Goal: Task Accomplishment & Management: Use online tool/utility

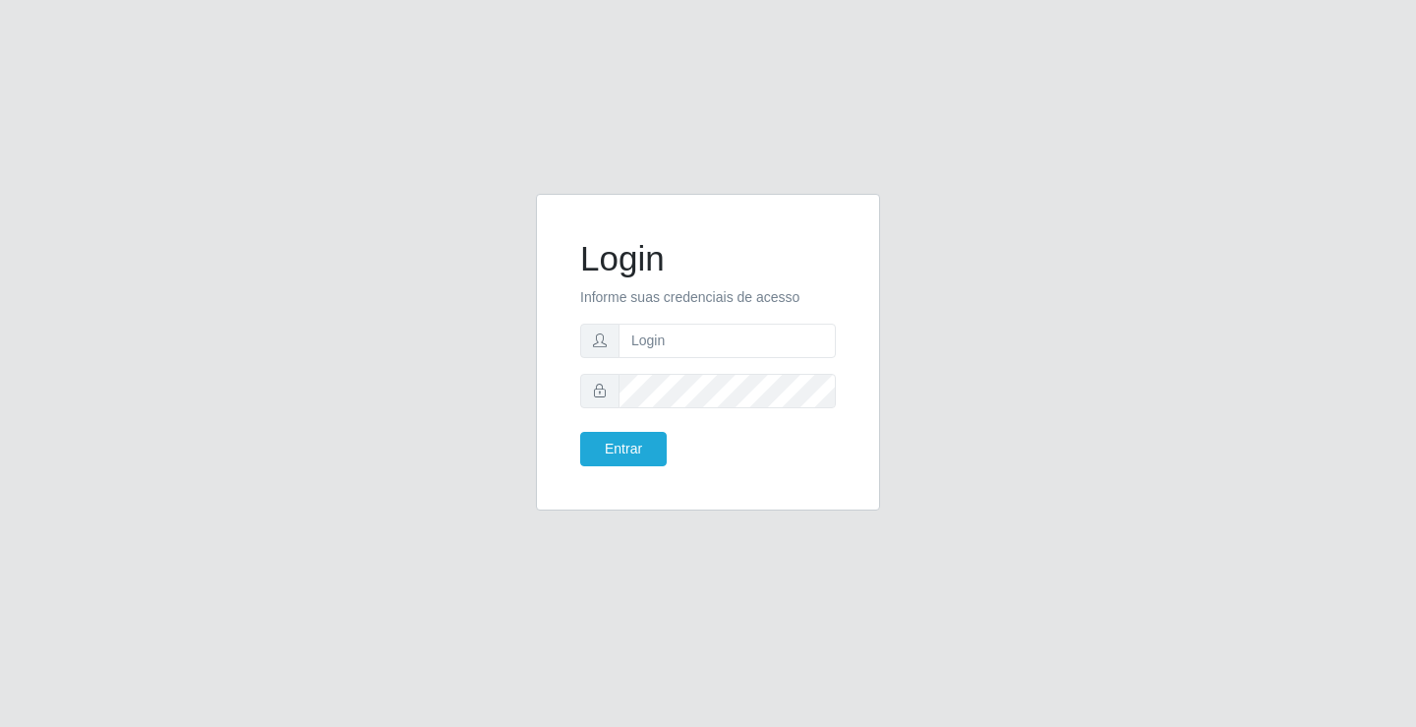
type input "[PERSON_NAME]"
click at [580, 432] on button "Entrar" at bounding box center [623, 449] width 87 height 34
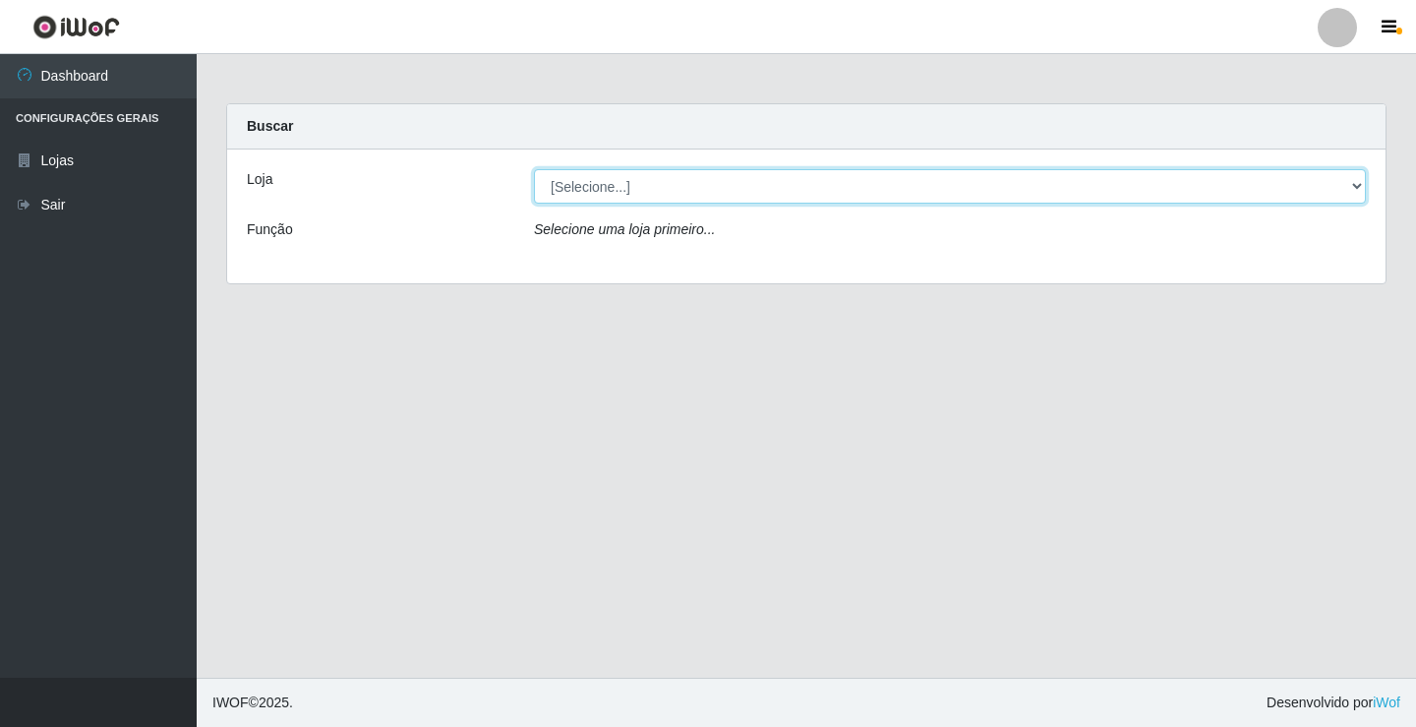
drag, startPoint x: 657, startPoint y: 186, endPoint x: 661, endPoint y: 203, distance: 17.2
click at [657, 186] on select "[Selecione...] Ideal - Conceição" at bounding box center [950, 186] width 832 height 34
select select "231"
click at [534, 169] on select "[Selecione...] Ideal - Conceição" at bounding box center [950, 186] width 832 height 34
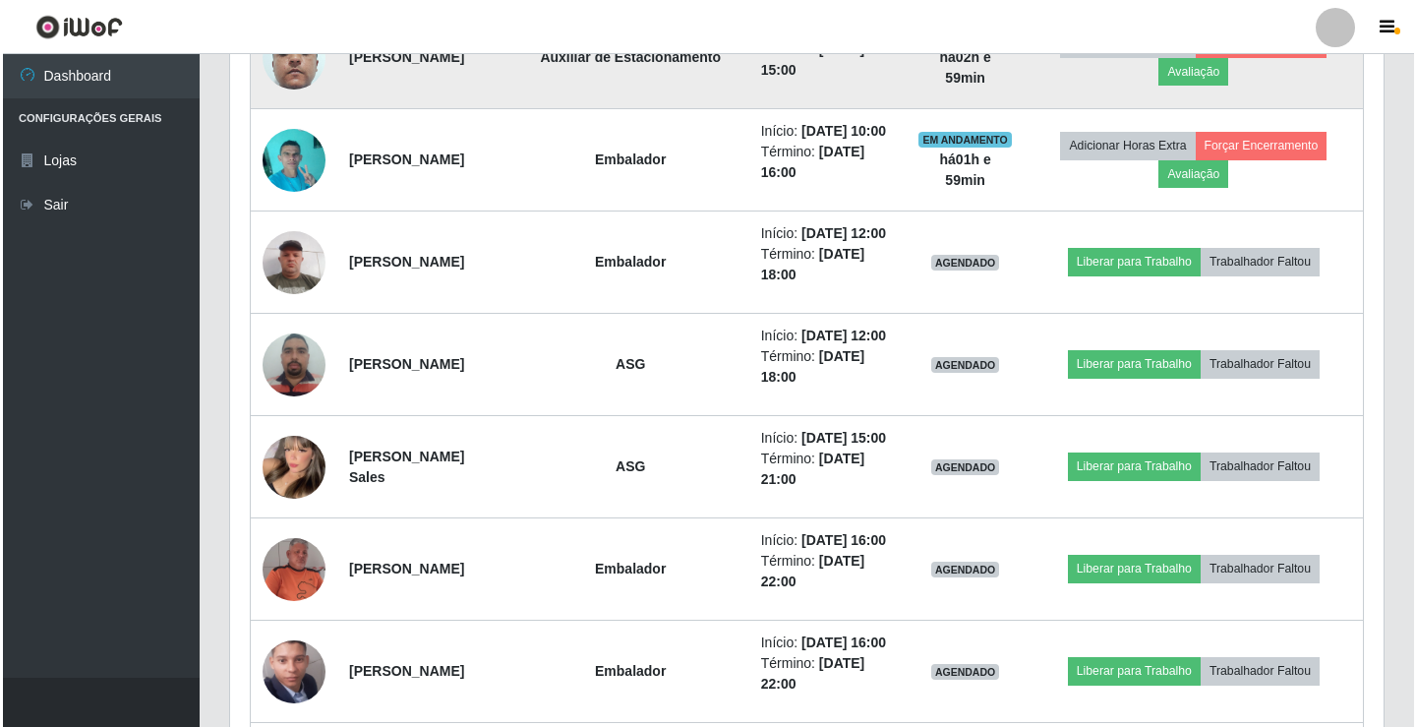
scroll to position [1376, 0]
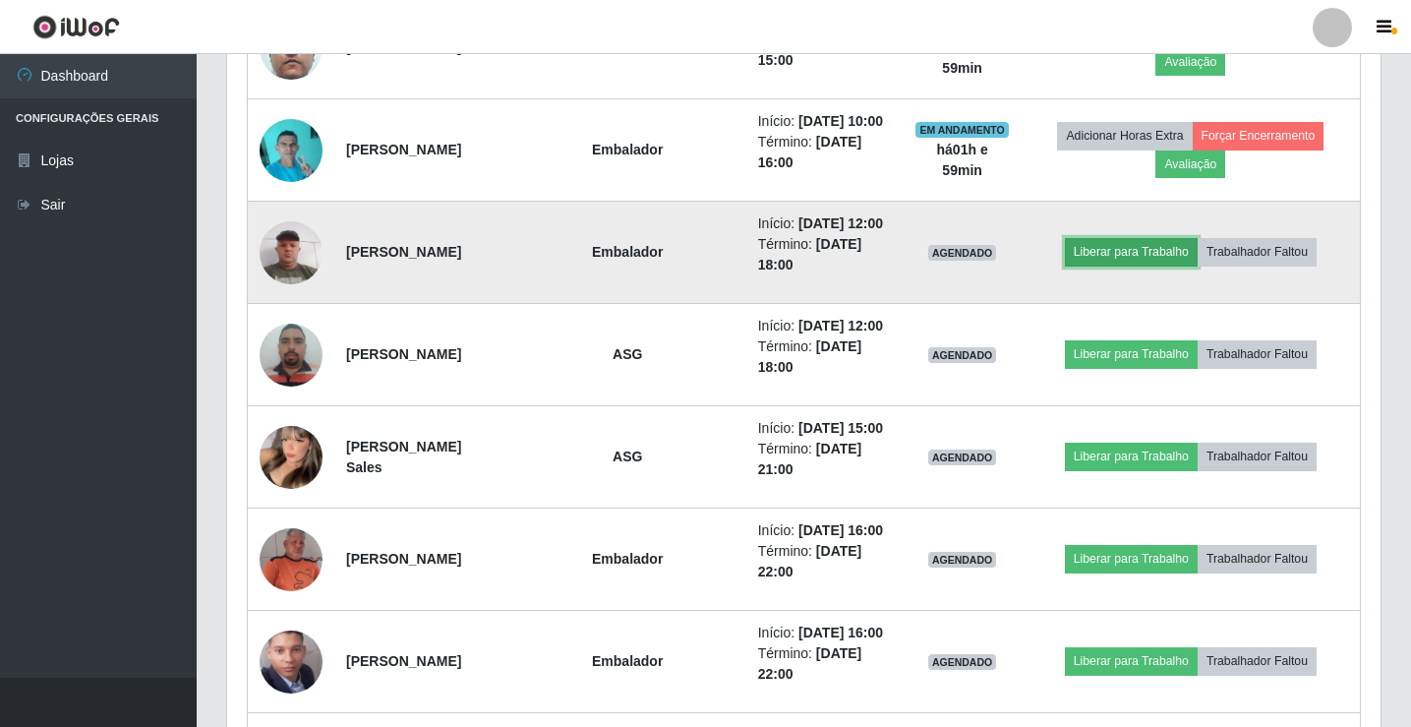
click at [1127, 265] on button "Liberar para Trabalho" at bounding box center [1131, 252] width 133 height 28
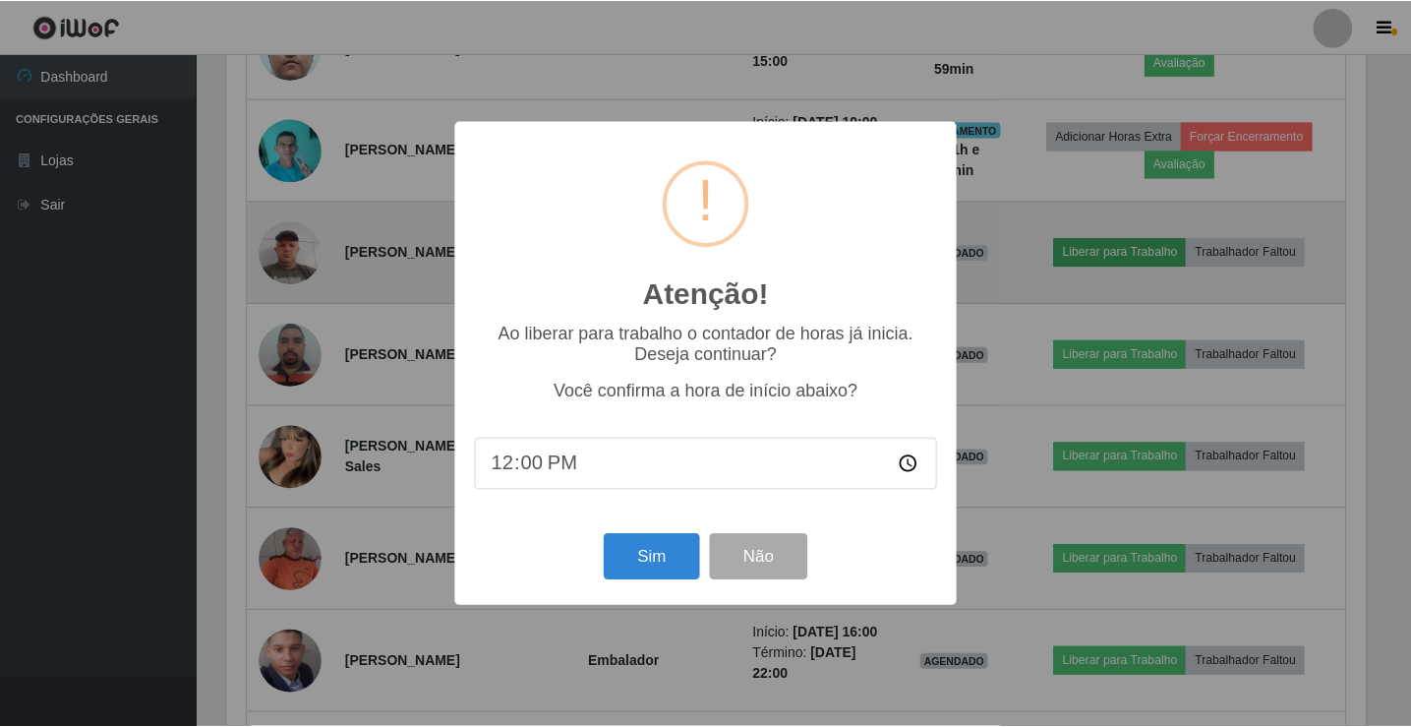
scroll to position [408, 1143]
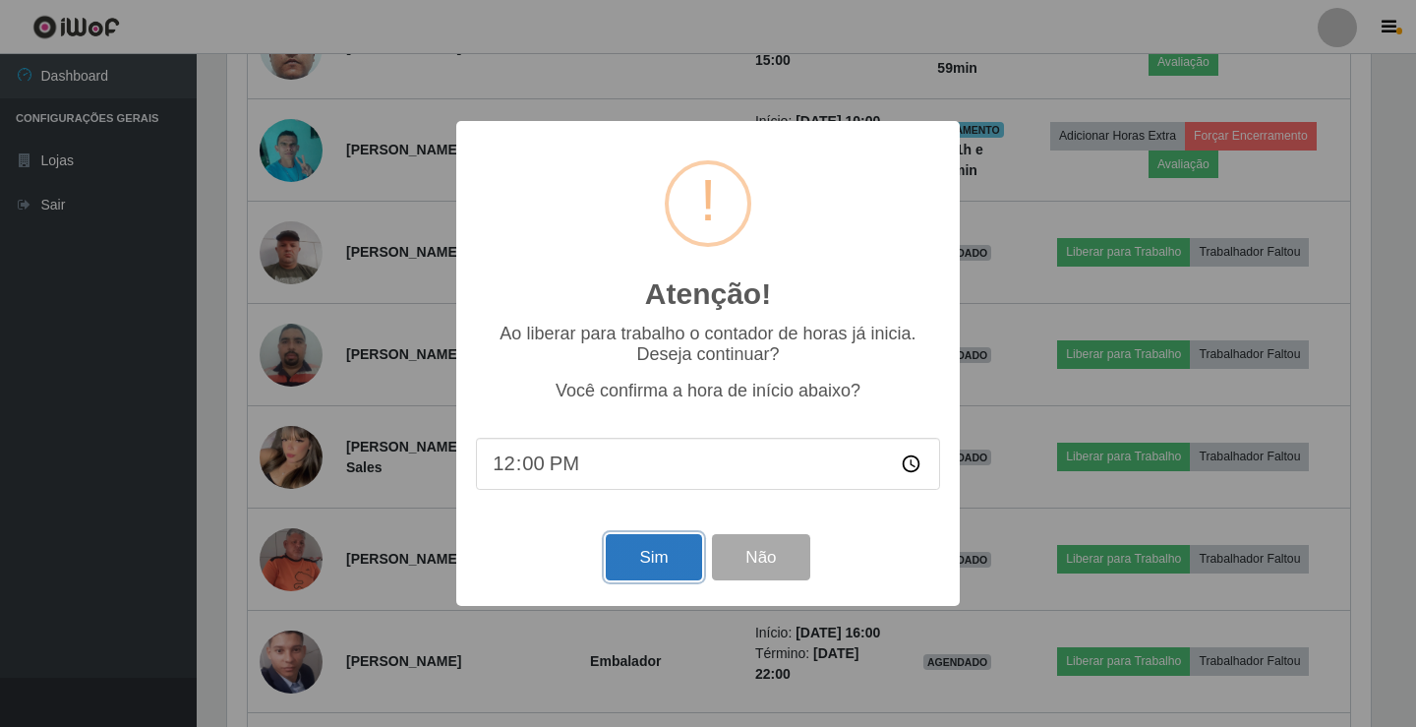
click at [639, 563] on button "Sim" at bounding box center [653, 557] width 95 height 46
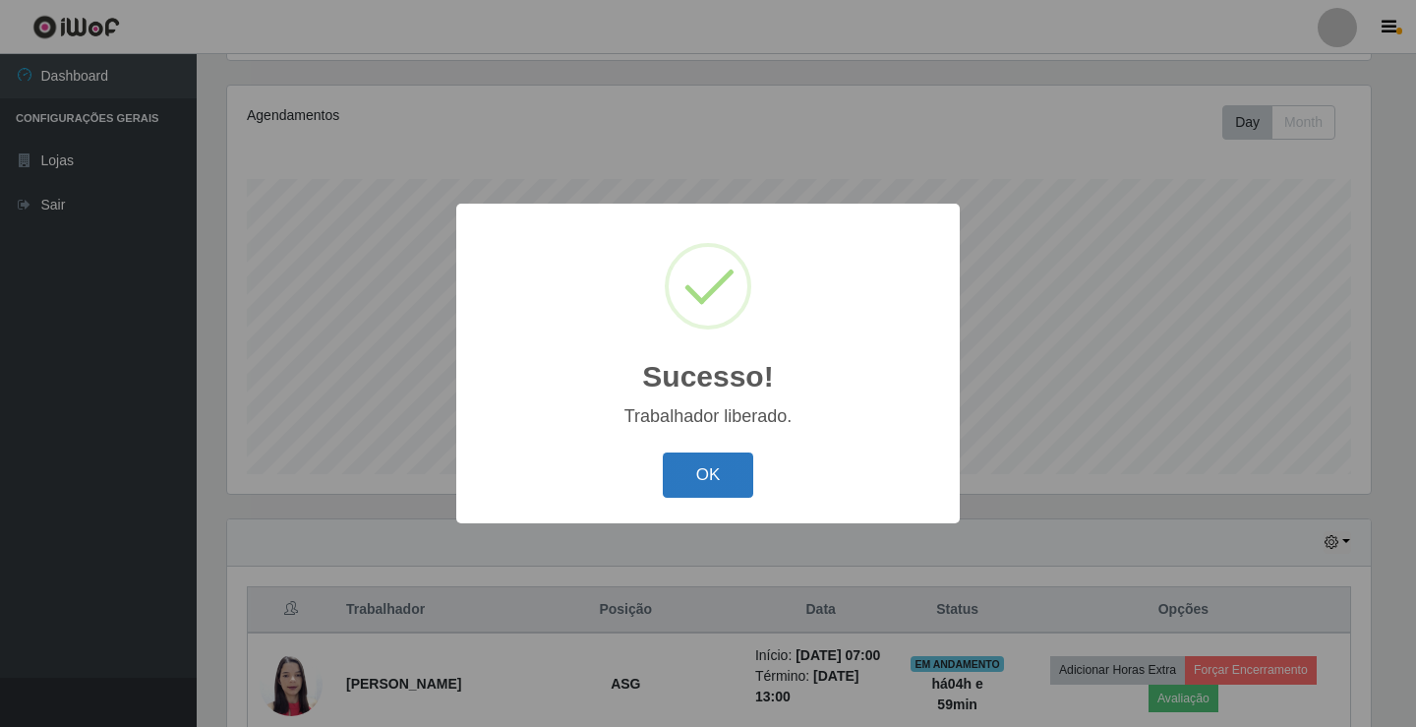
click at [717, 487] on button "OK" at bounding box center [708, 475] width 91 height 46
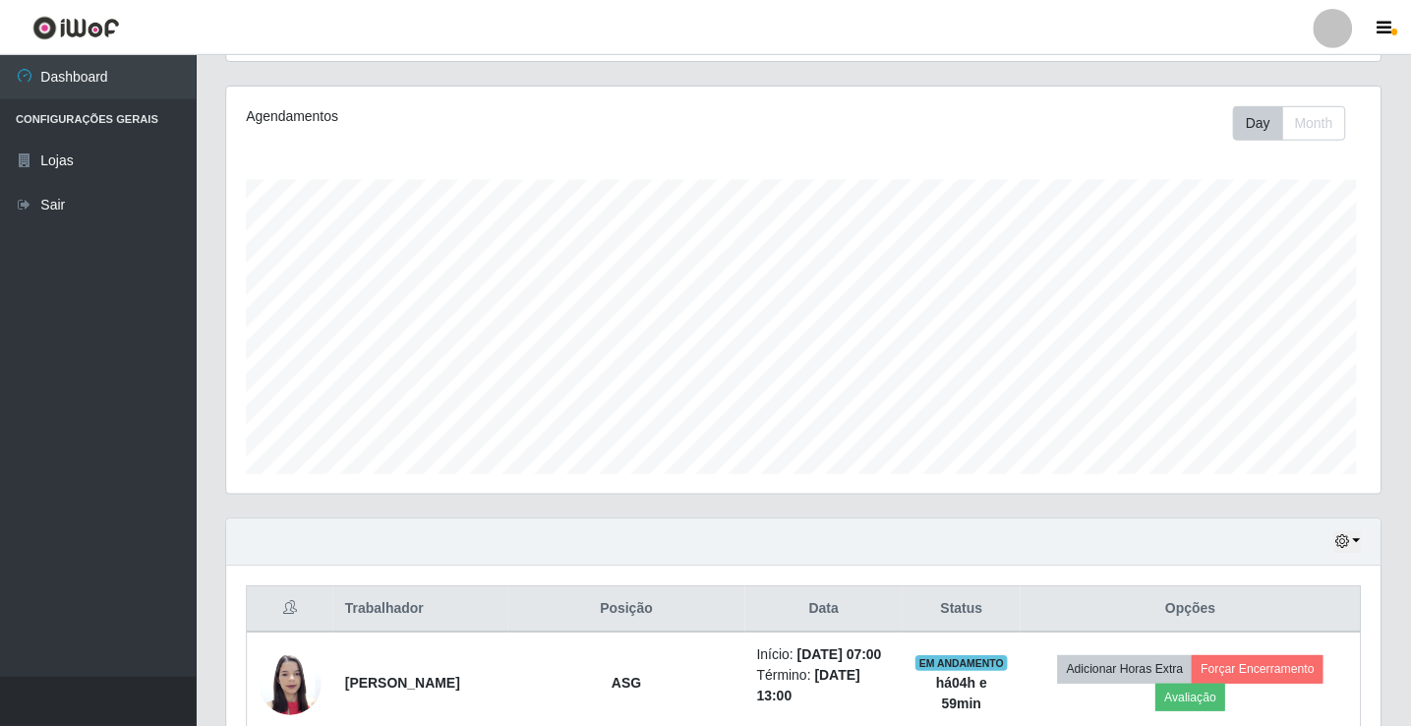
scroll to position [408, 1153]
click at [1335, 33] on div at bounding box center [1332, 27] width 39 height 39
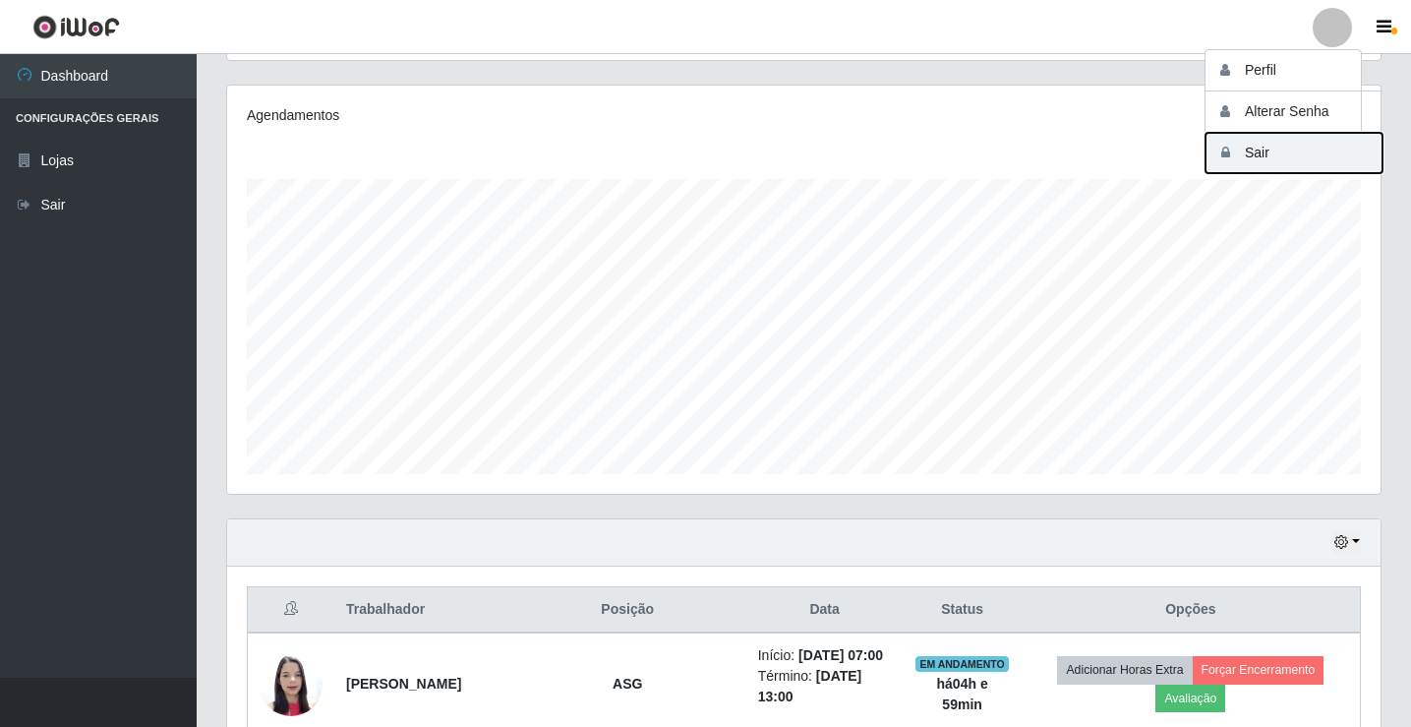
click at [1295, 153] on button "Sair" at bounding box center [1293, 153] width 177 height 40
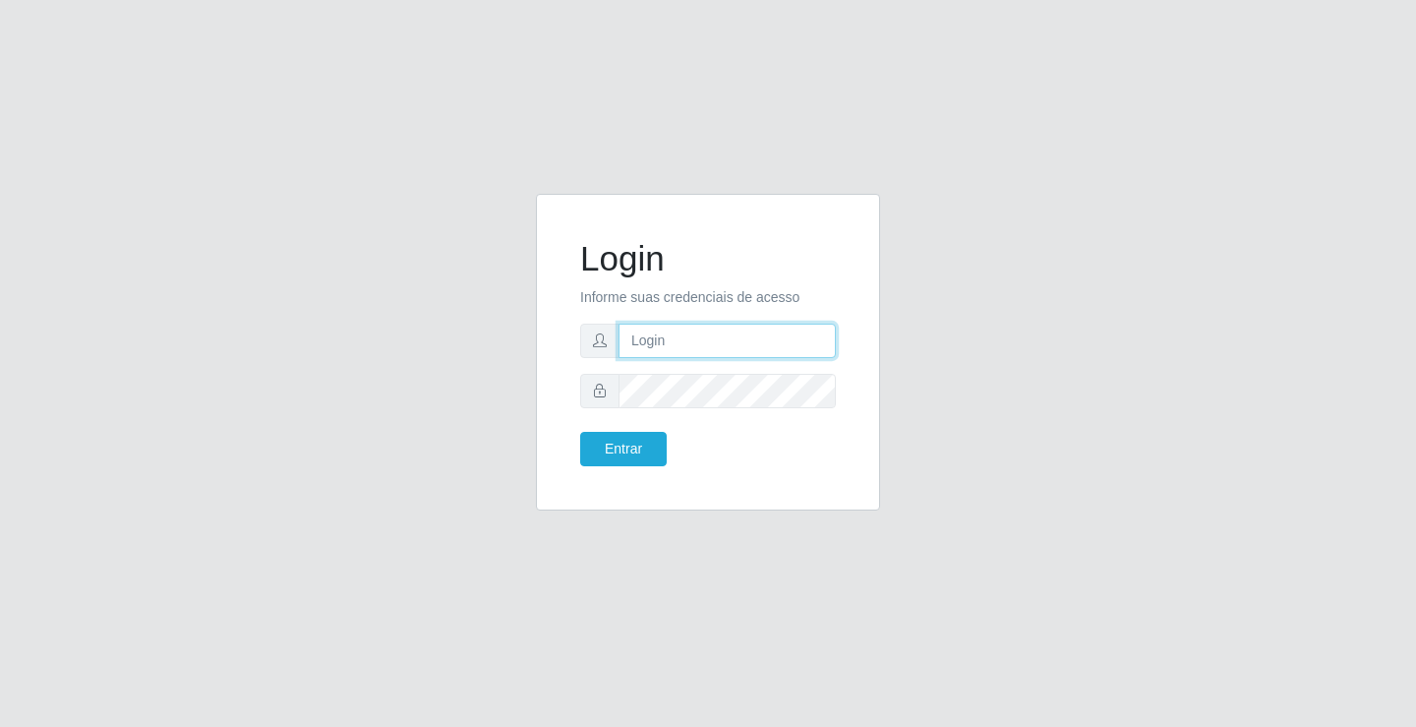
click at [687, 323] on input "text" at bounding box center [726, 340] width 217 height 34
type input "zivaneide@ideal"
click at [580, 432] on button "Entrar" at bounding box center [623, 449] width 87 height 34
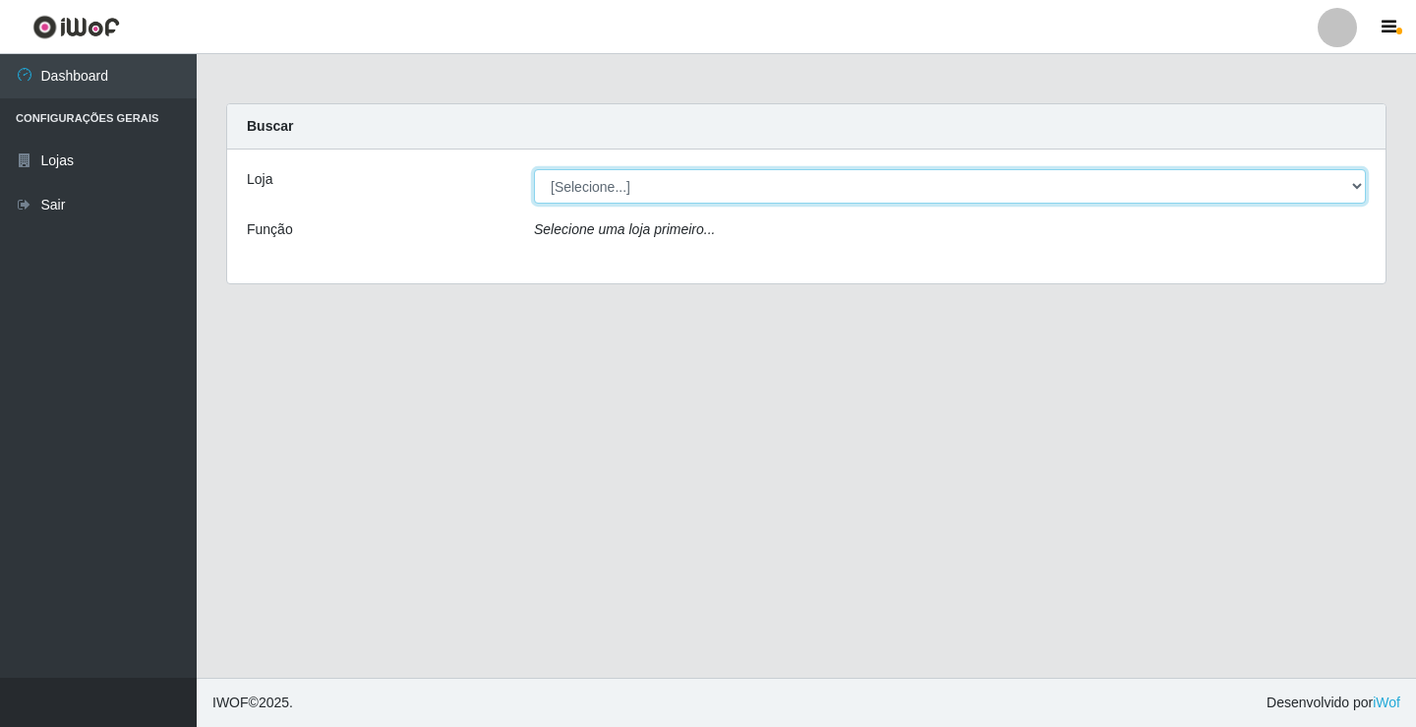
click at [1357, 184] on select "[Selecione...] Ideal - Conceição" at bounding box center [950, 186] width 832 height 34
select select "231"
click at [534, 169] on select "[Selecione...] Ideal - Conceição" at bounding box center [950, 186] width 832 height 34
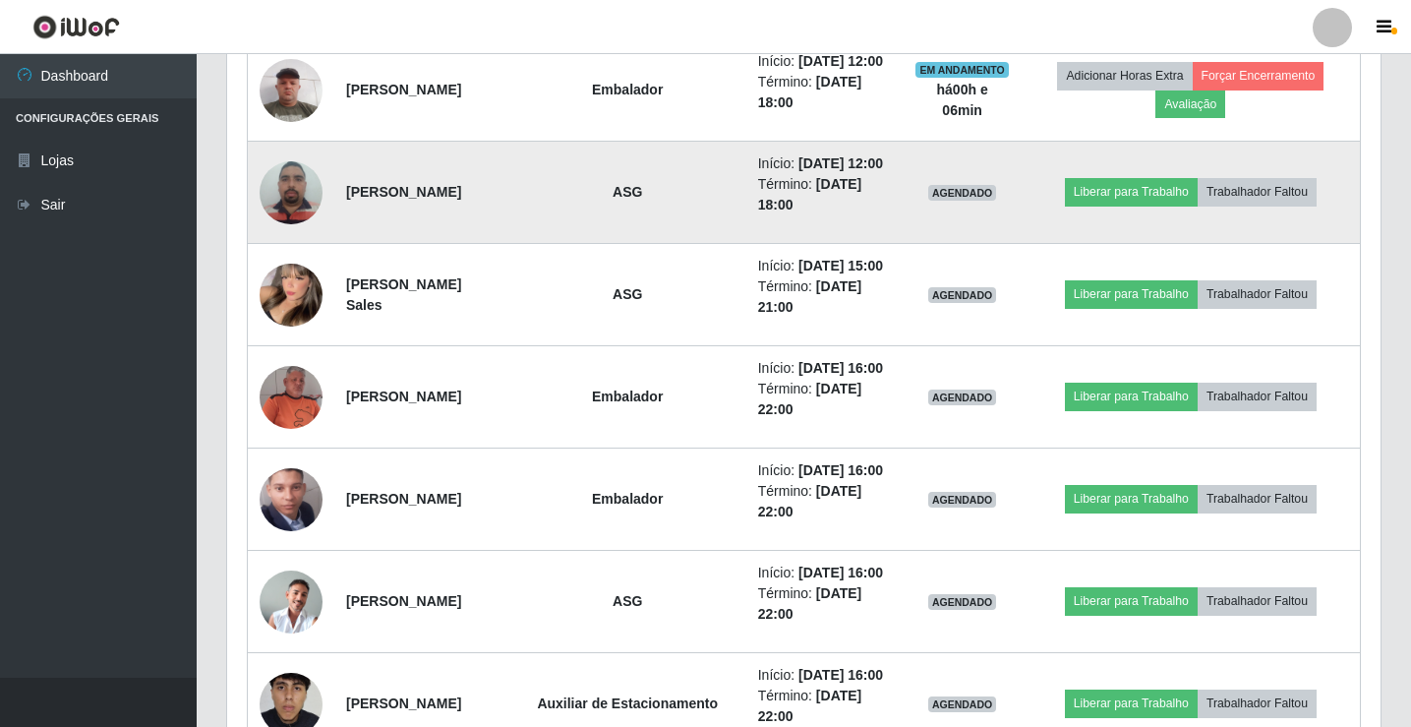
scroll to position [1573, 0]
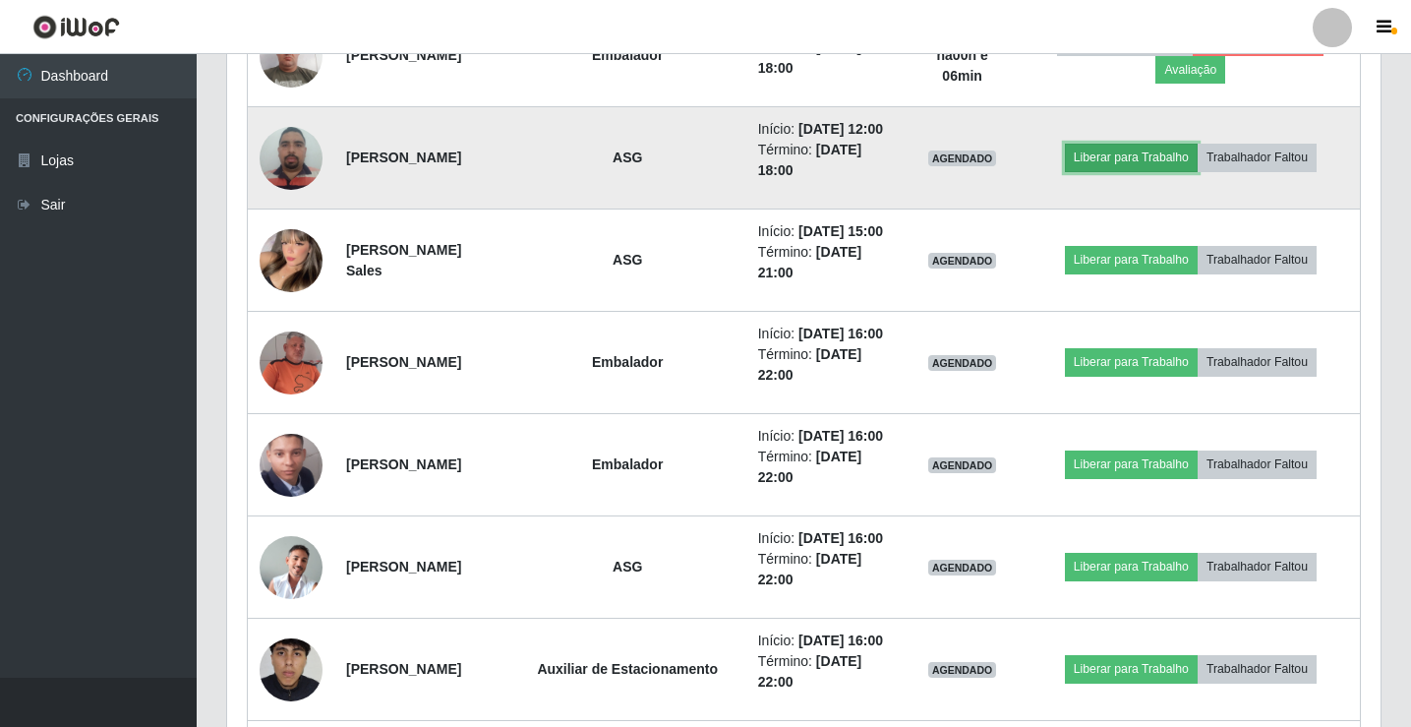
click at [1131, 171] on button "Liberar para Trabalho" at bounding box center [1131, 158] width 133 height 28
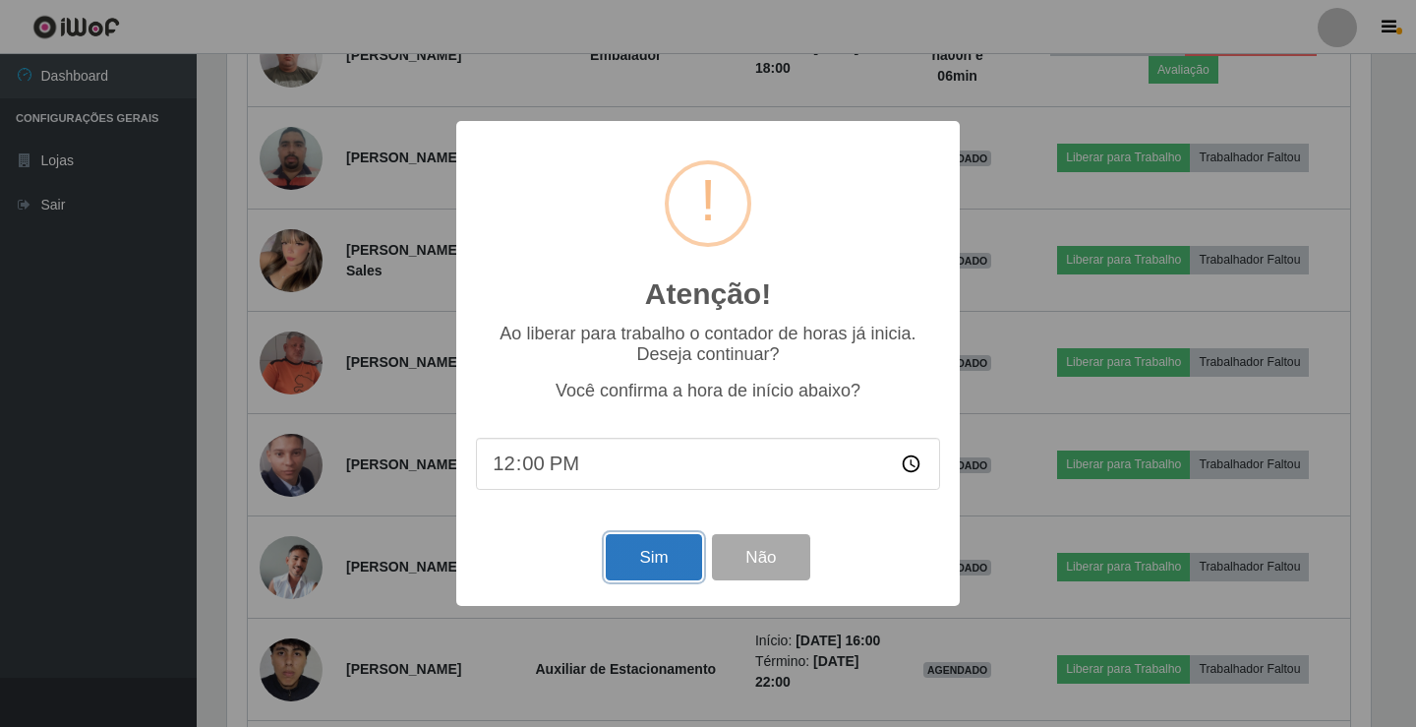
click at [656, 568] on button "Sim" at bounding box center [653, 557] width 95 height 46
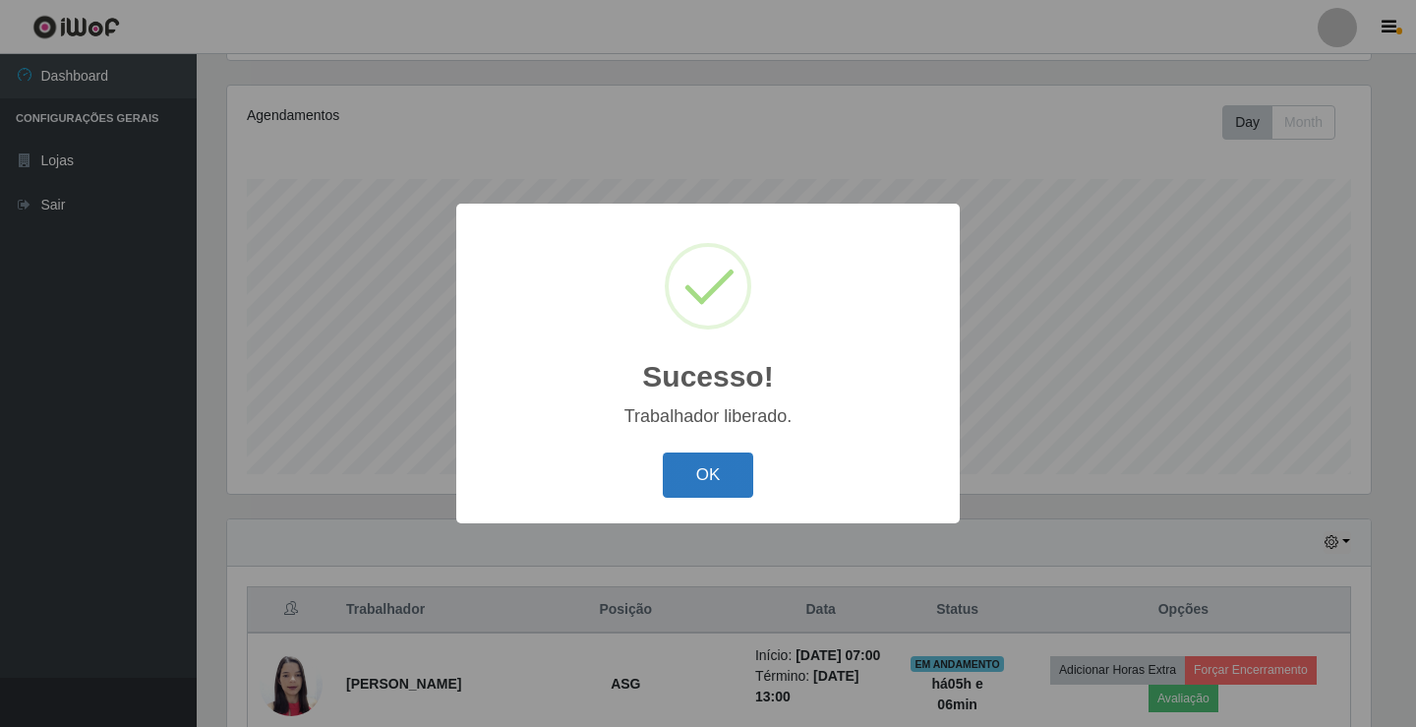
click at [717, 483] on button "OK" at bounding box center [708, 475] width 91 height 46
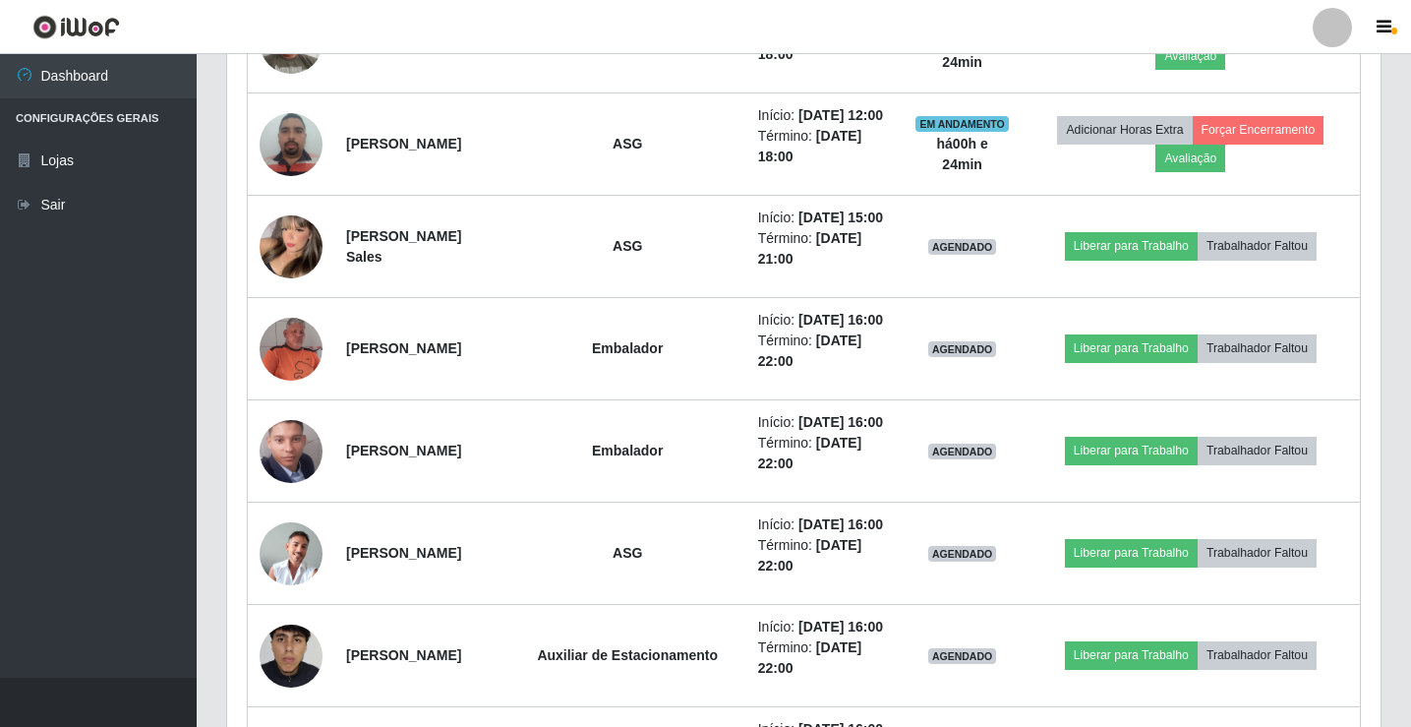
scroll to position [1552, 0]
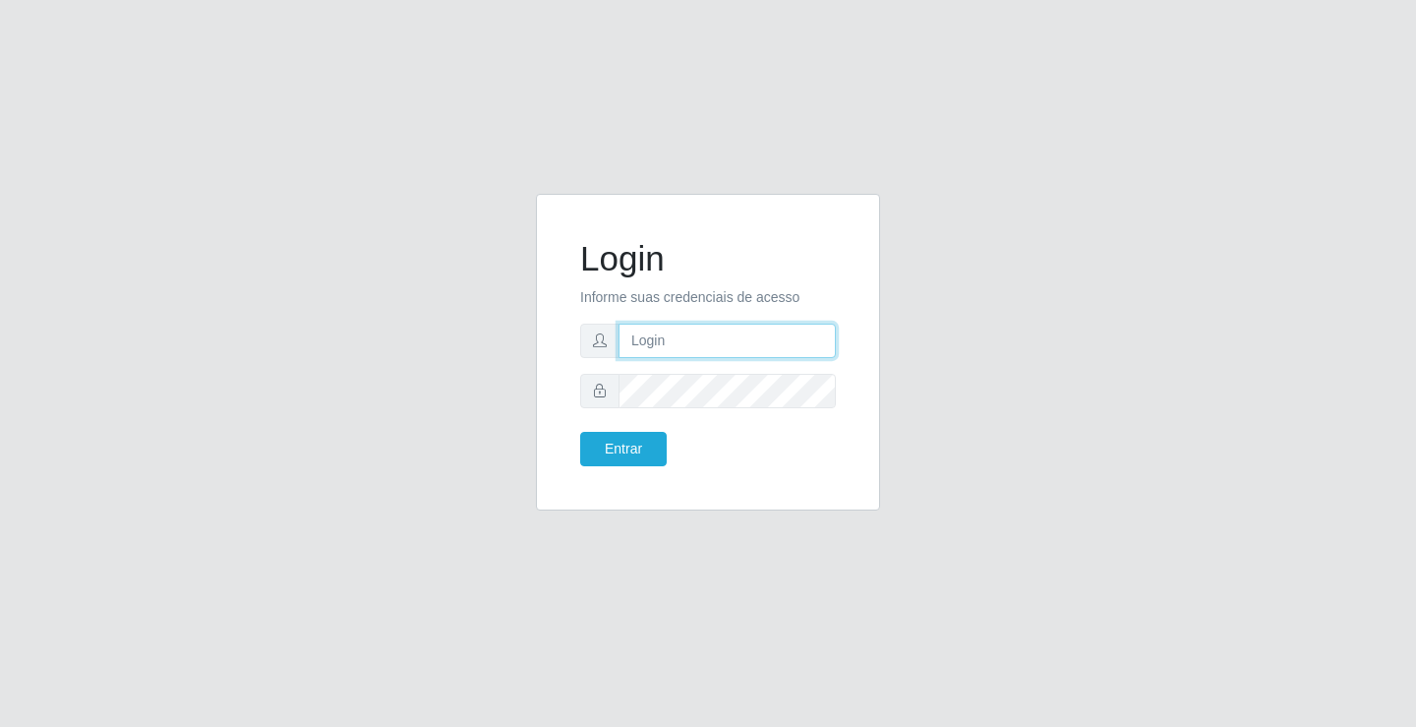
click at [686, 334] on input "text" at bounding box center [726, 340] width 217 height 34
type input "zivaneide@ideal"
click at [580, 432] on button "Entrar" at bounding box center [623, 449] width 87 height 34
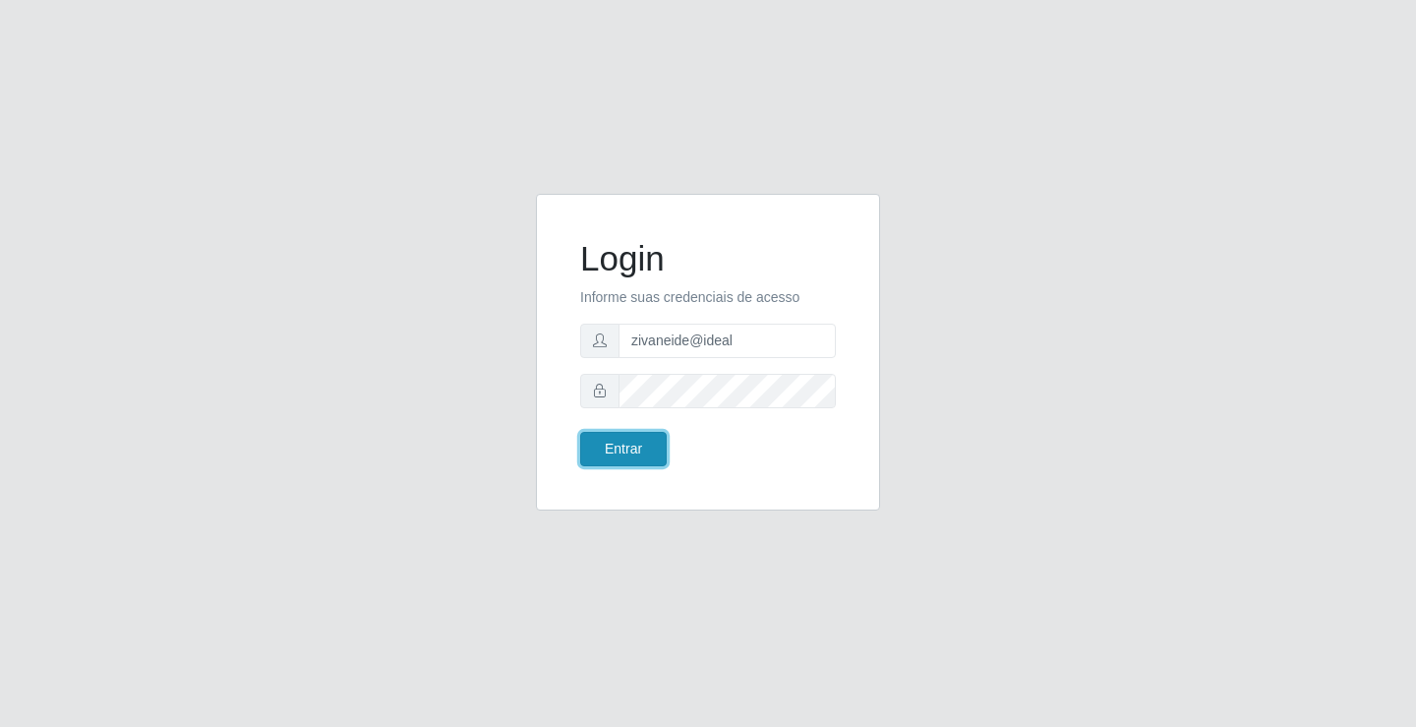
click at [634, 439] on button "Entrar" at bounding box center [623, 449] width 87 height 34
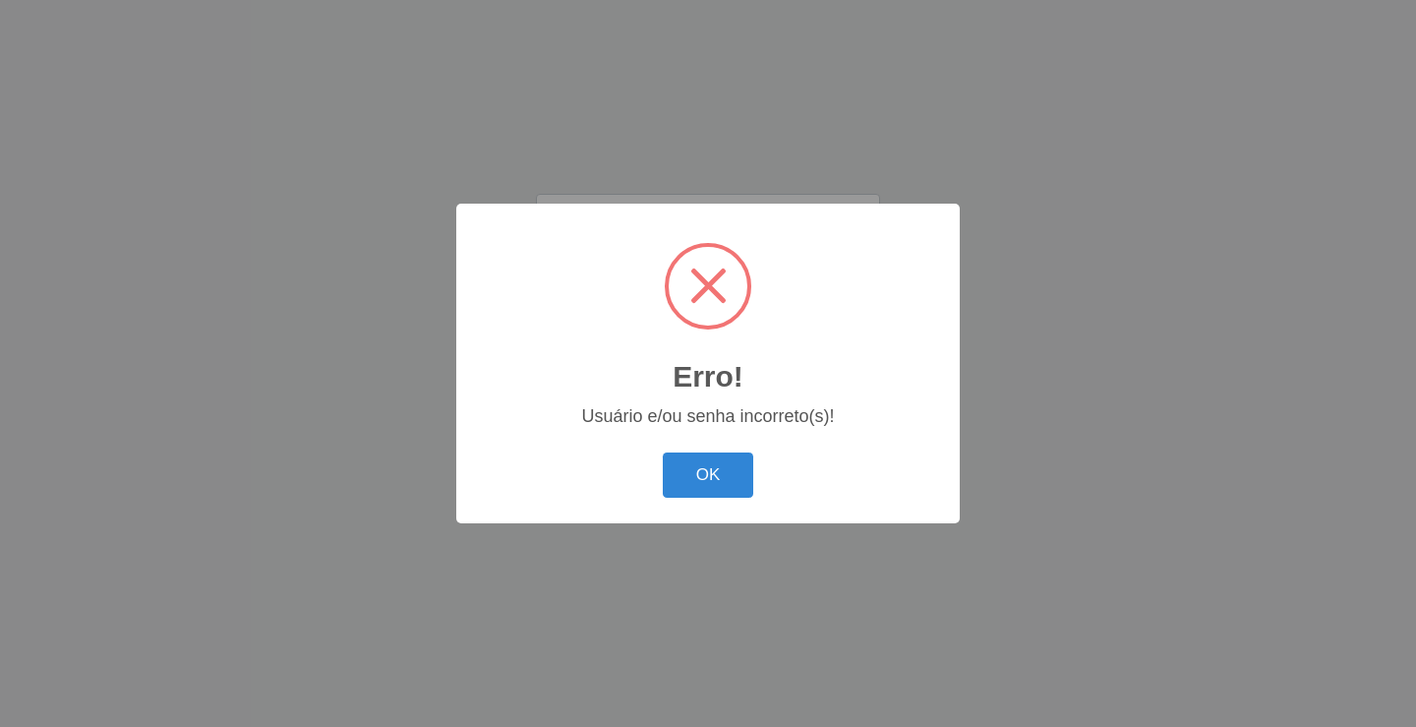
click at [727, 451] on div "OK Cancel" at bounding box center [708, 474] width 464 height 56
click at [725, 472] on button "OK" at bounding box center [708, 475] width 91 height 46
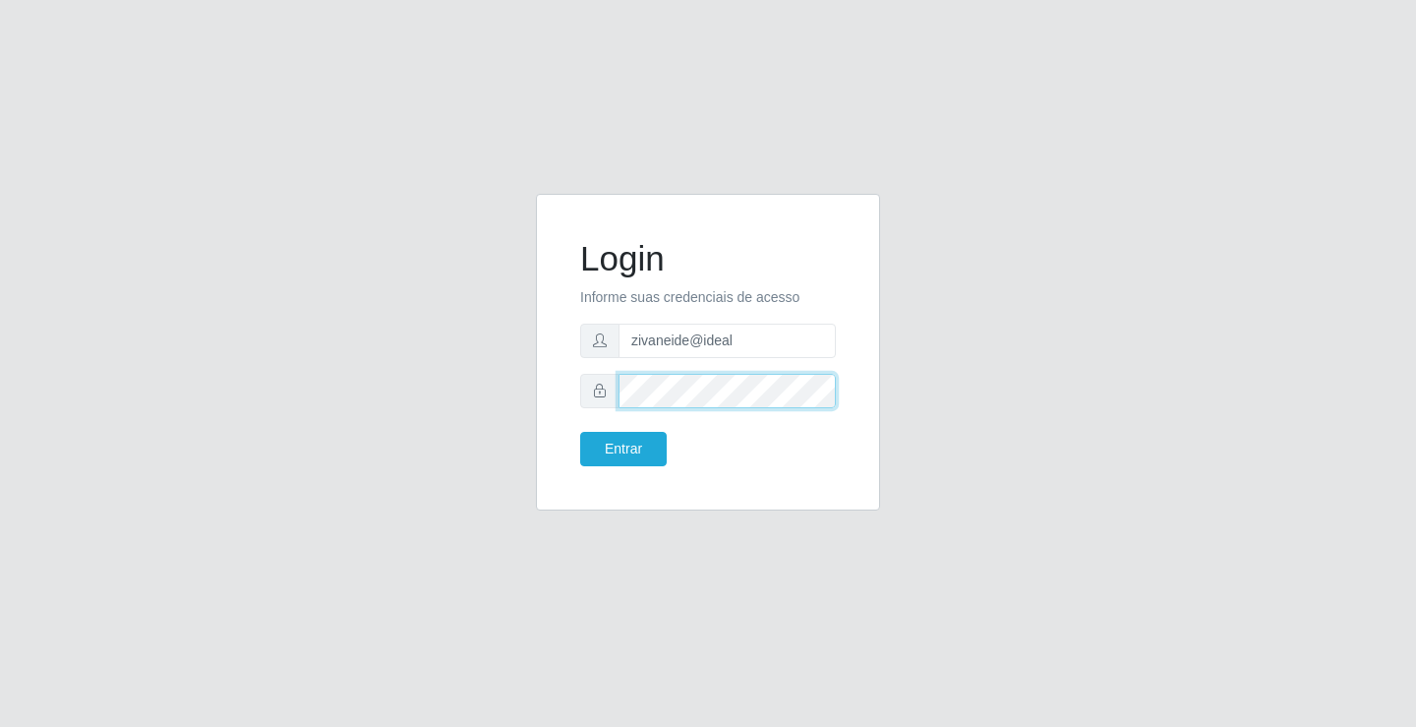
click at [580, 432] on button "Entrar" at bounding box center [623, 449] width 87 height 34
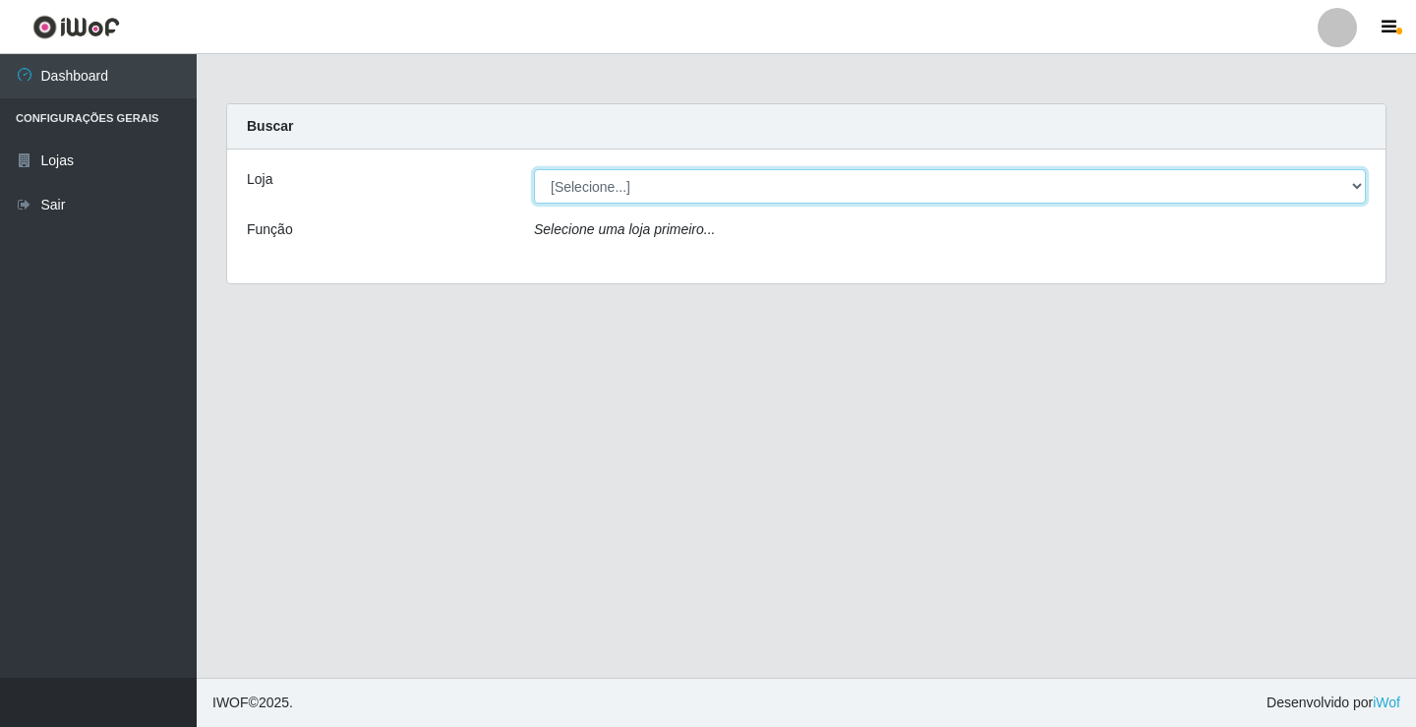
click at [1356, 188] on select "[Selecione...] Ideal - Conceição" at bounding box center [950, 186] width 832 height 34
select select "231"
click at [534, 169] on select "[Selecione...] Ideal - Conceição" at bounding box center [950, 186] width 832 height 34
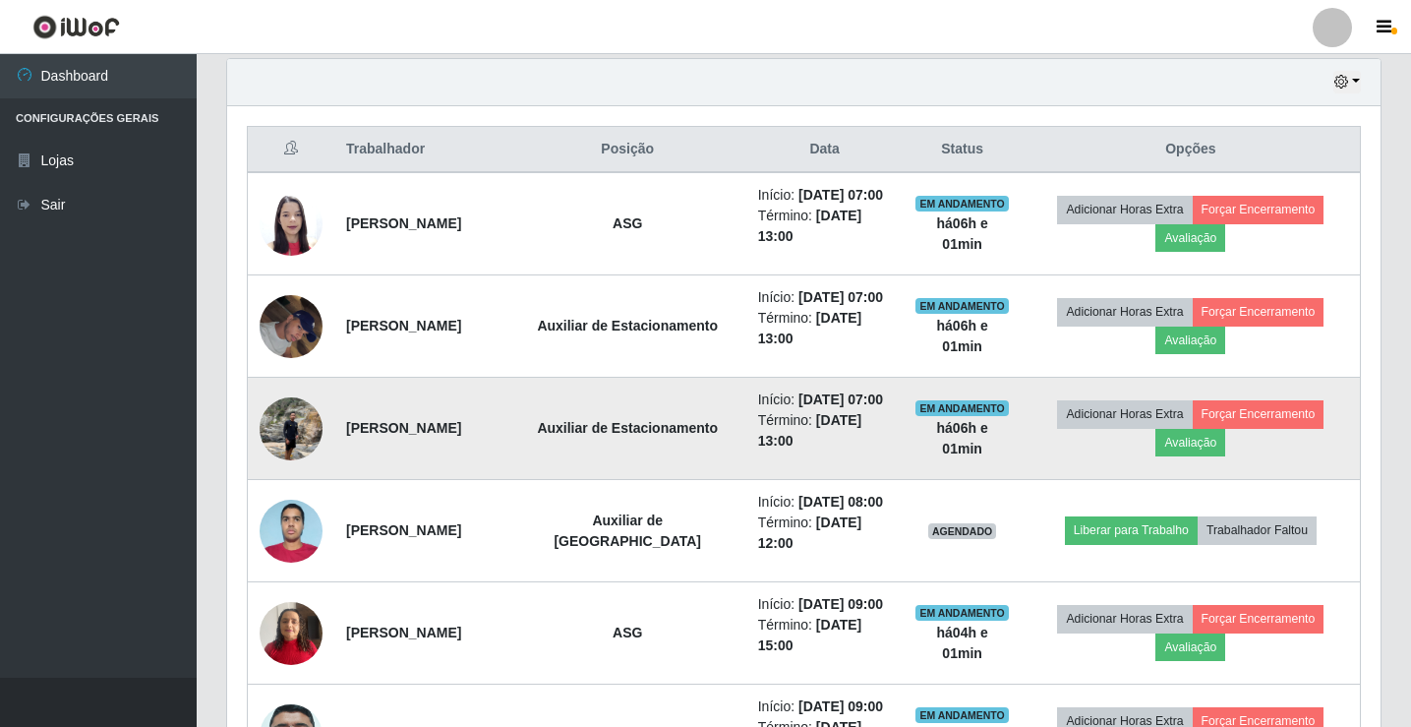
scroll to position [688, 0]
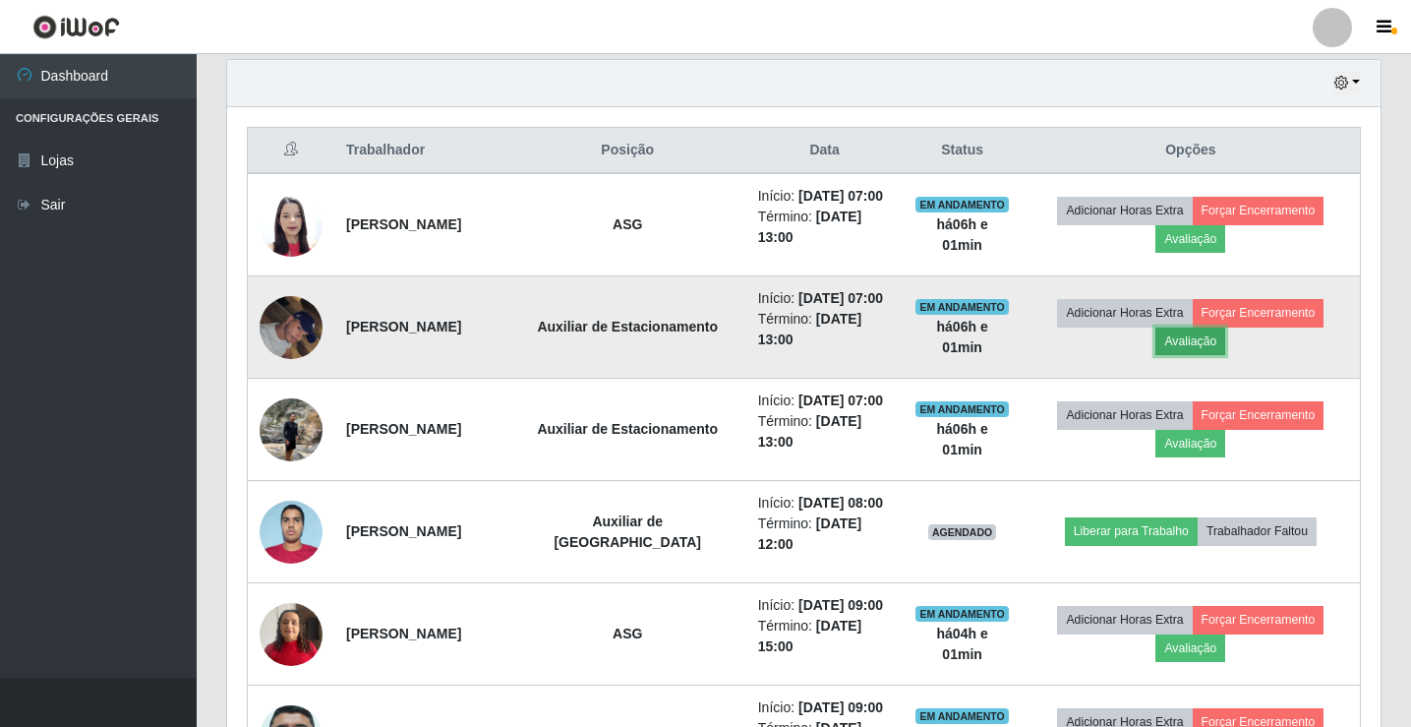
click at [1198, 355] on button "Avaliação" at bounding box center [1190, 341] width 70 height 28
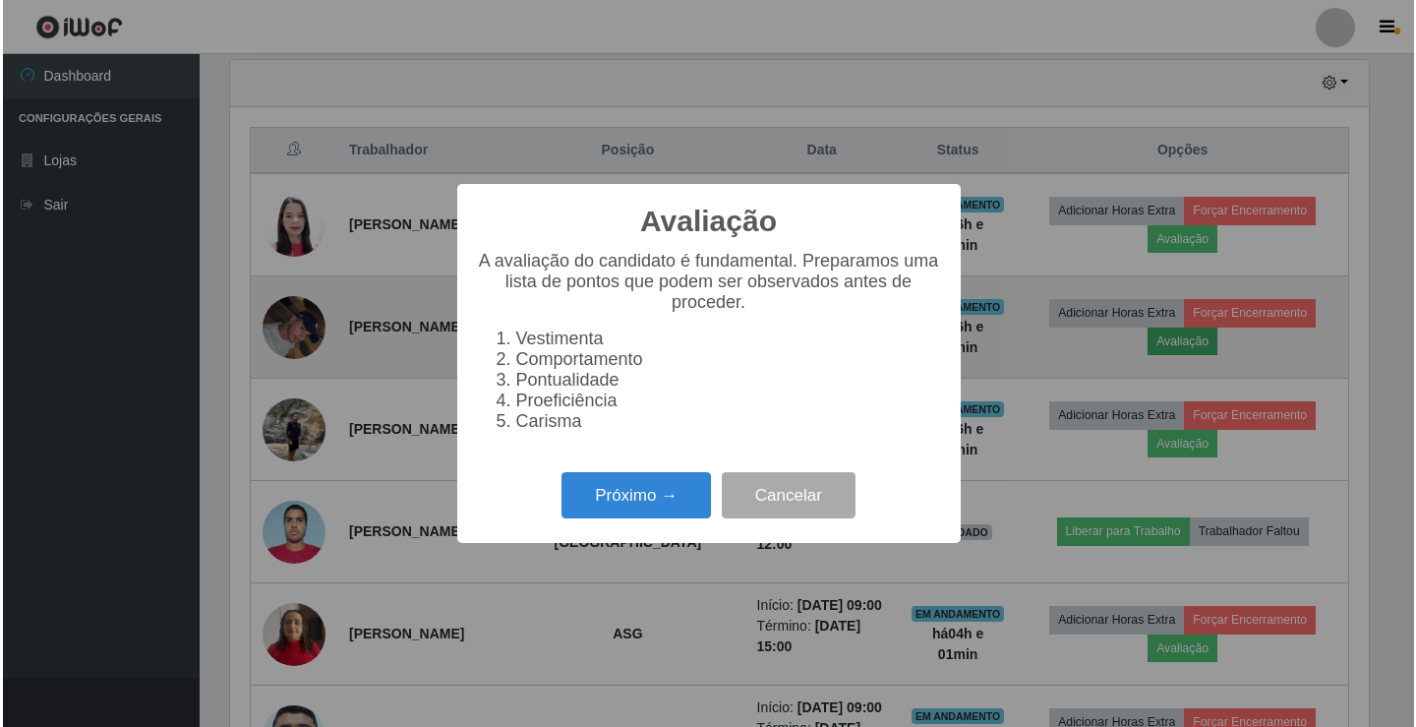
scroll to position [408, 1143]
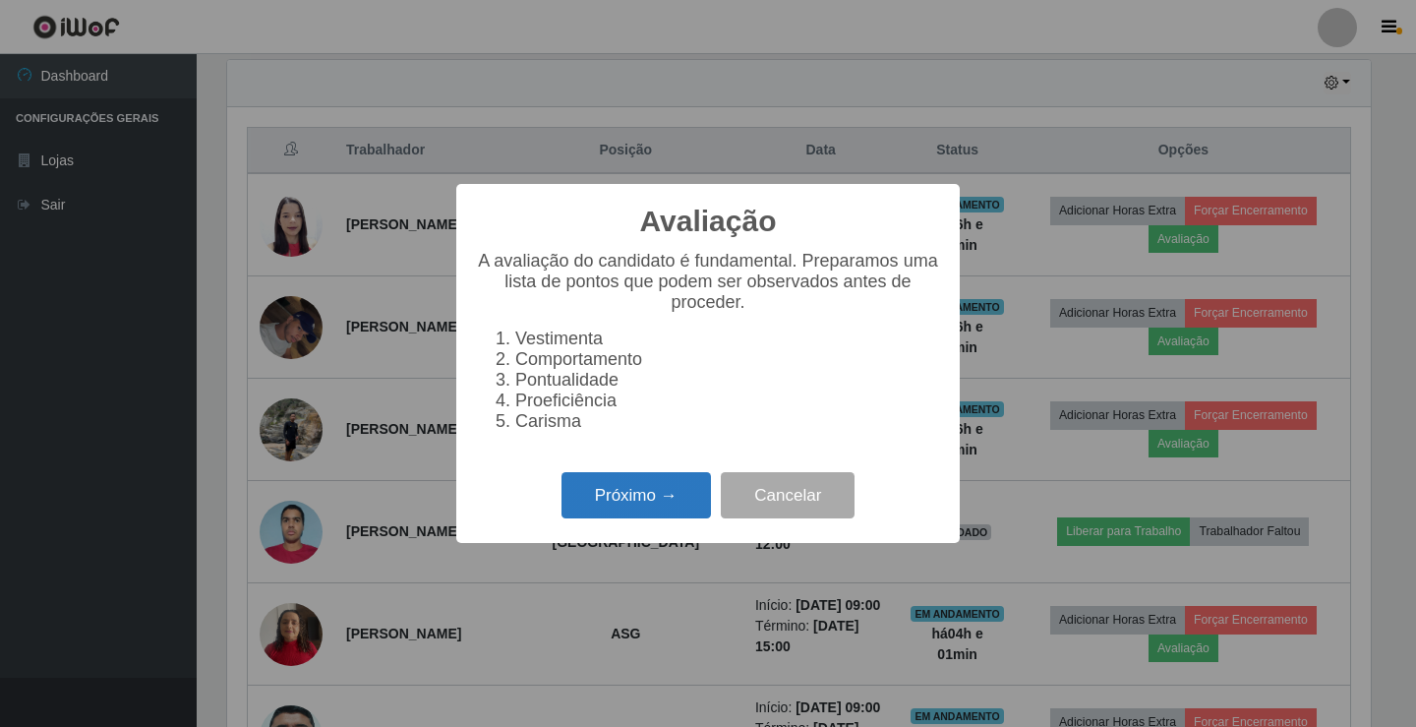
click at [680, 498] on button "Próximo →" at bounding box center [635, 495] width 149 height 46
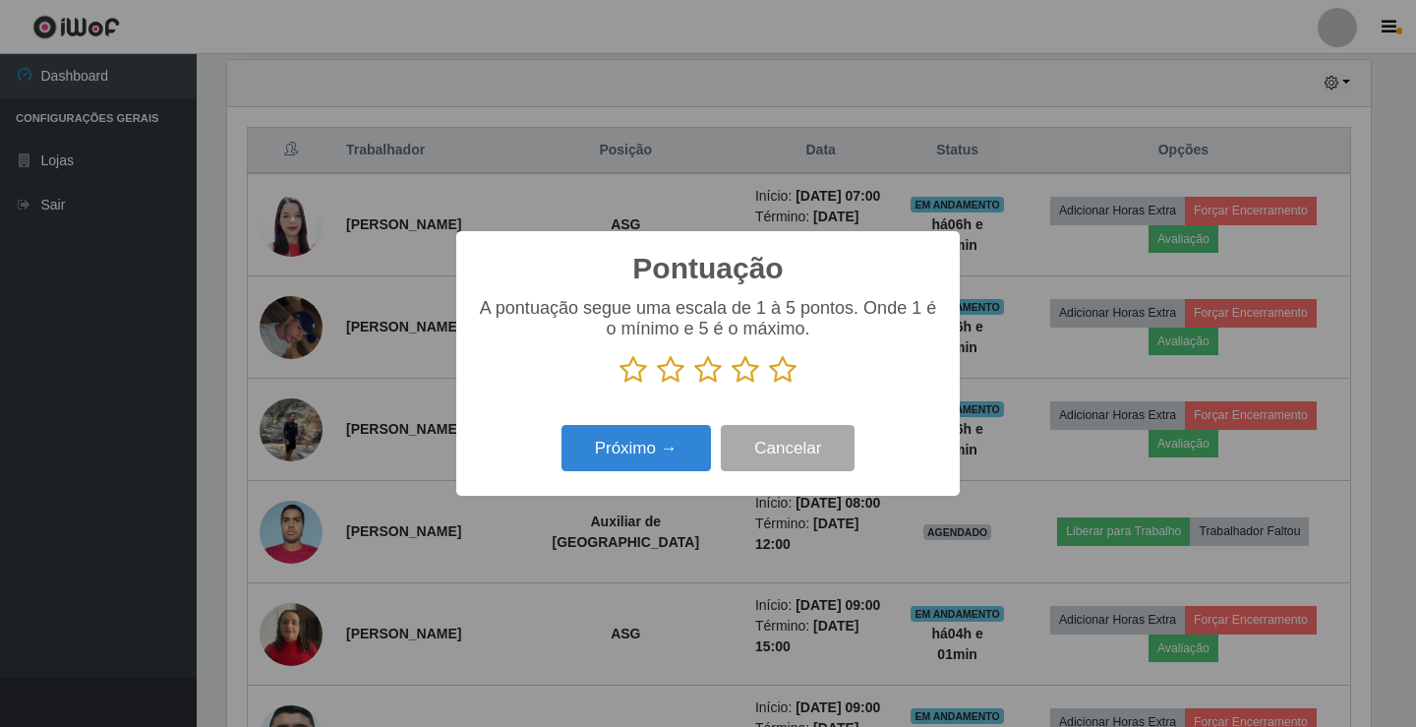
scroll to position [982795, 982059]
click at [707, 372] on icon at bounding box center [708, 369] width 28 height 29
click at [694, 384] on input "radio" at bounding box center [694, 384] width 0 height 0
click at [659, 448] on button "Próximo →" at bounding box center [635, 448] width 149 height 46
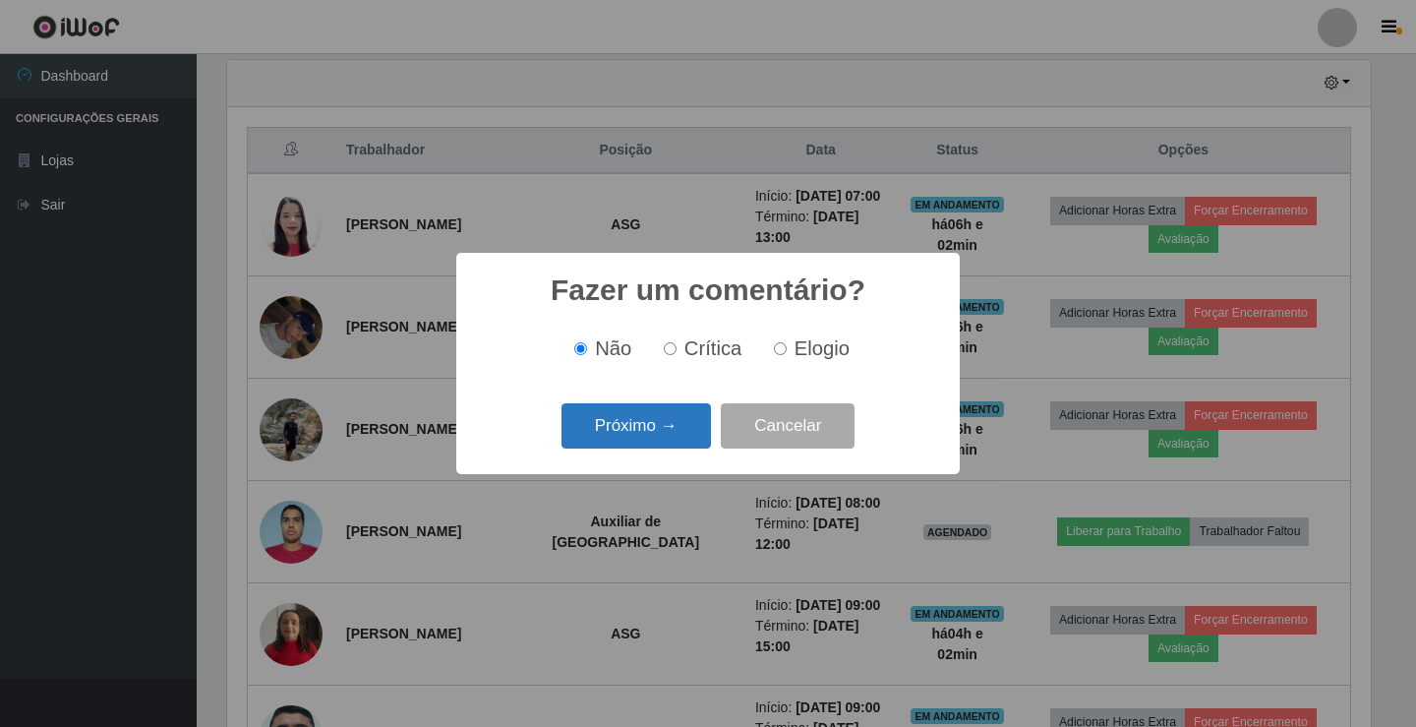
click at [658, 422] on button "Próximo →" at bounding box center [635, 426] width 149 height 46
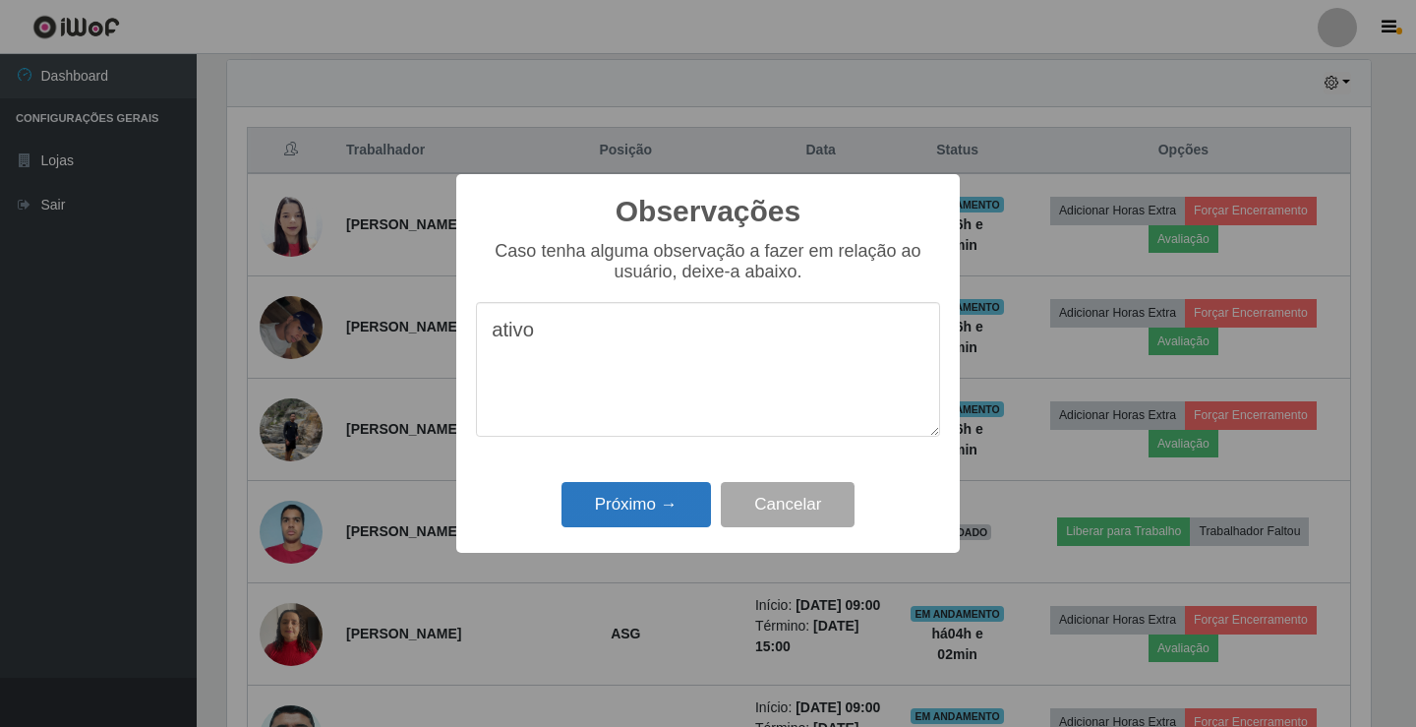
type textarea "ativo"
click at [655, 498] on button "Próximo →" at bounding box center [635, 505] width 149 height 46
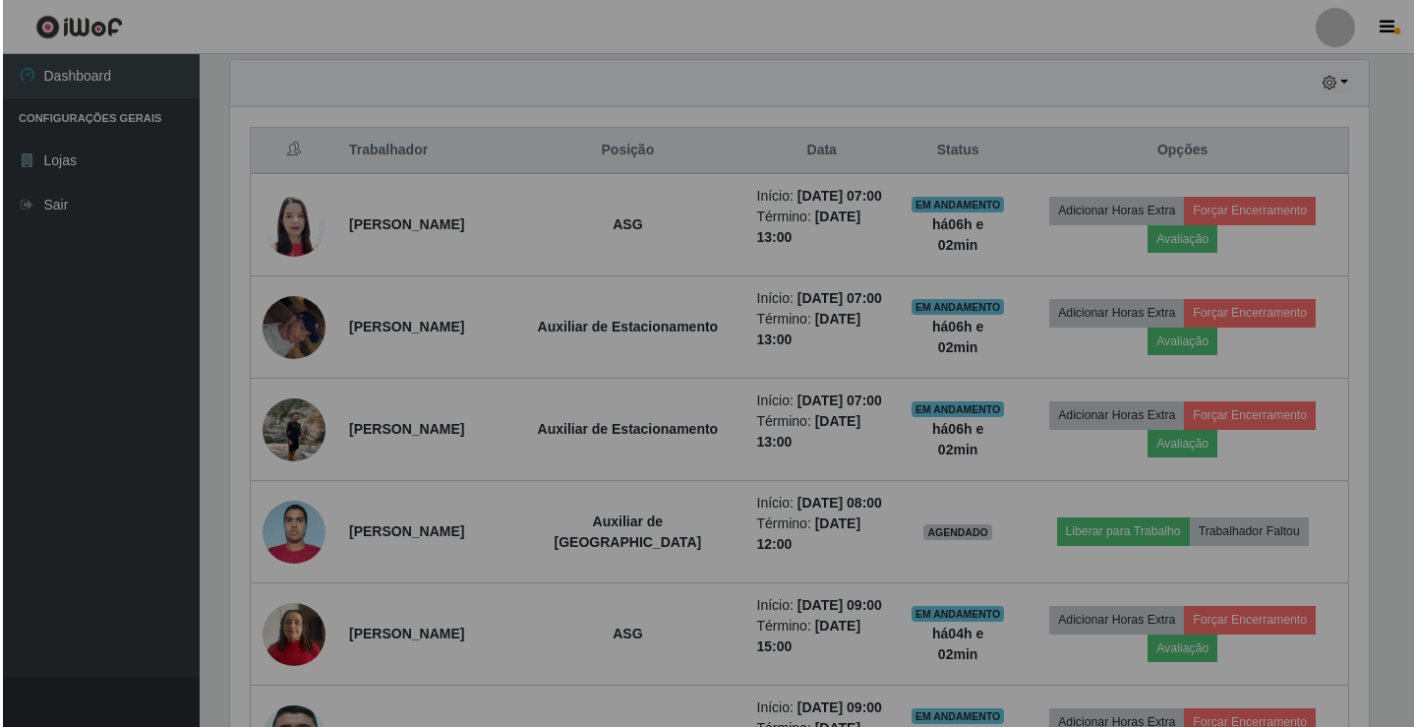
scroll to position [408, 1153]
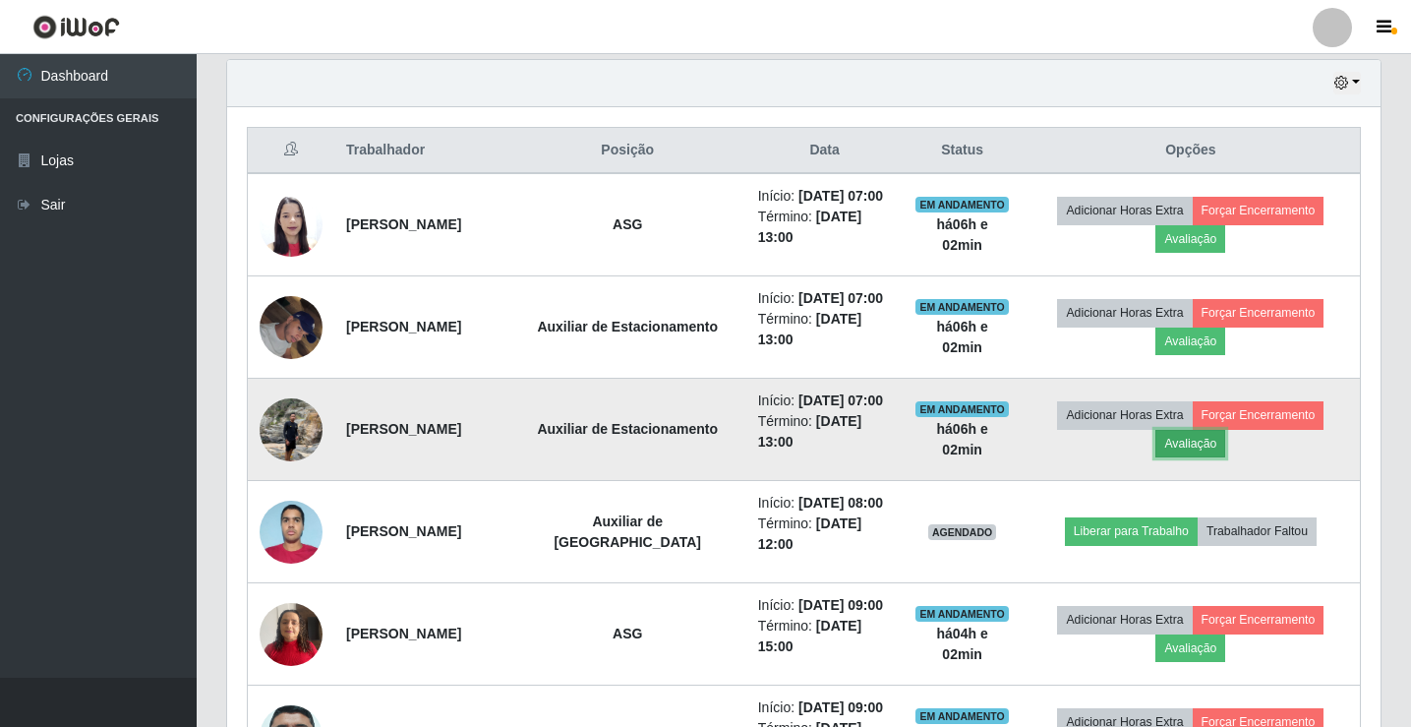
click at [1213, 457] on button "Avaliação" at bounding box center [1190, 444] width 70 height 28
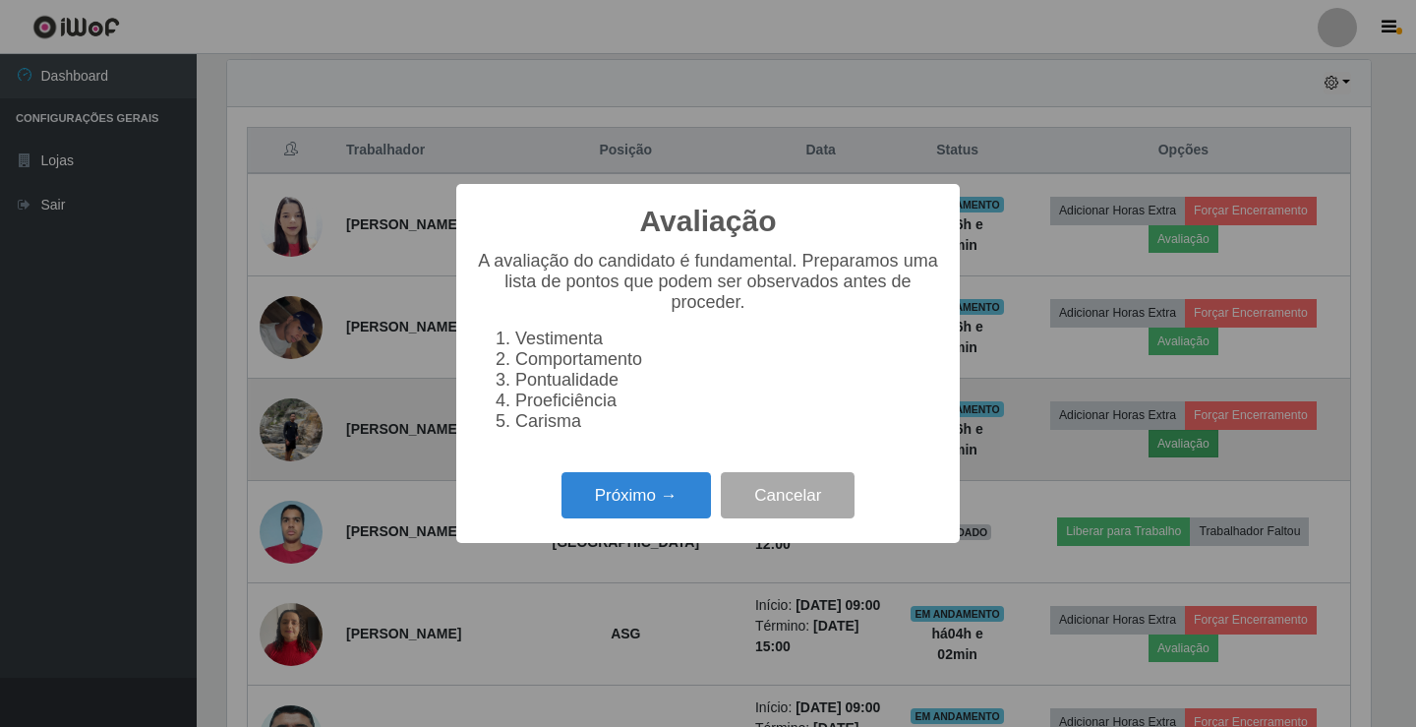
scroll to position [408, 1143]
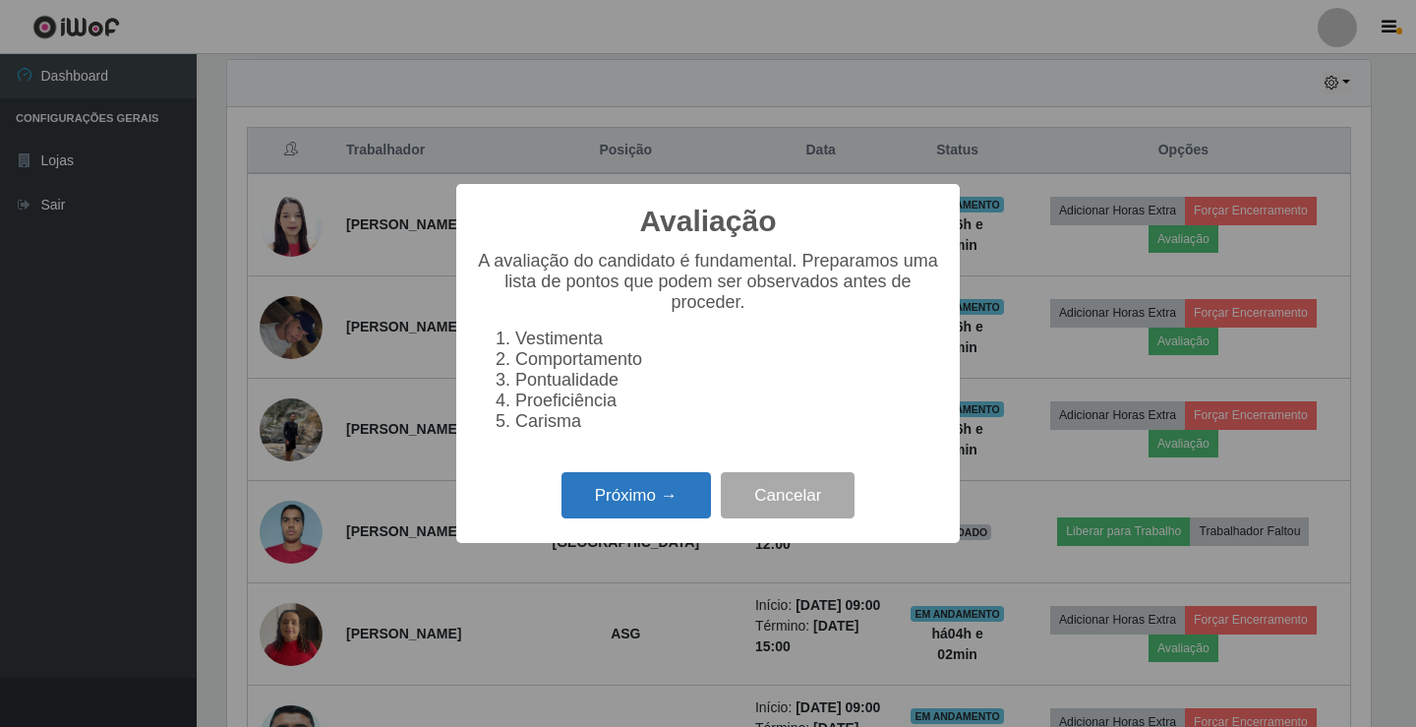
click at [662, 515] on button "Próximo →" at bounding box center [635, 495] width 149 height 46
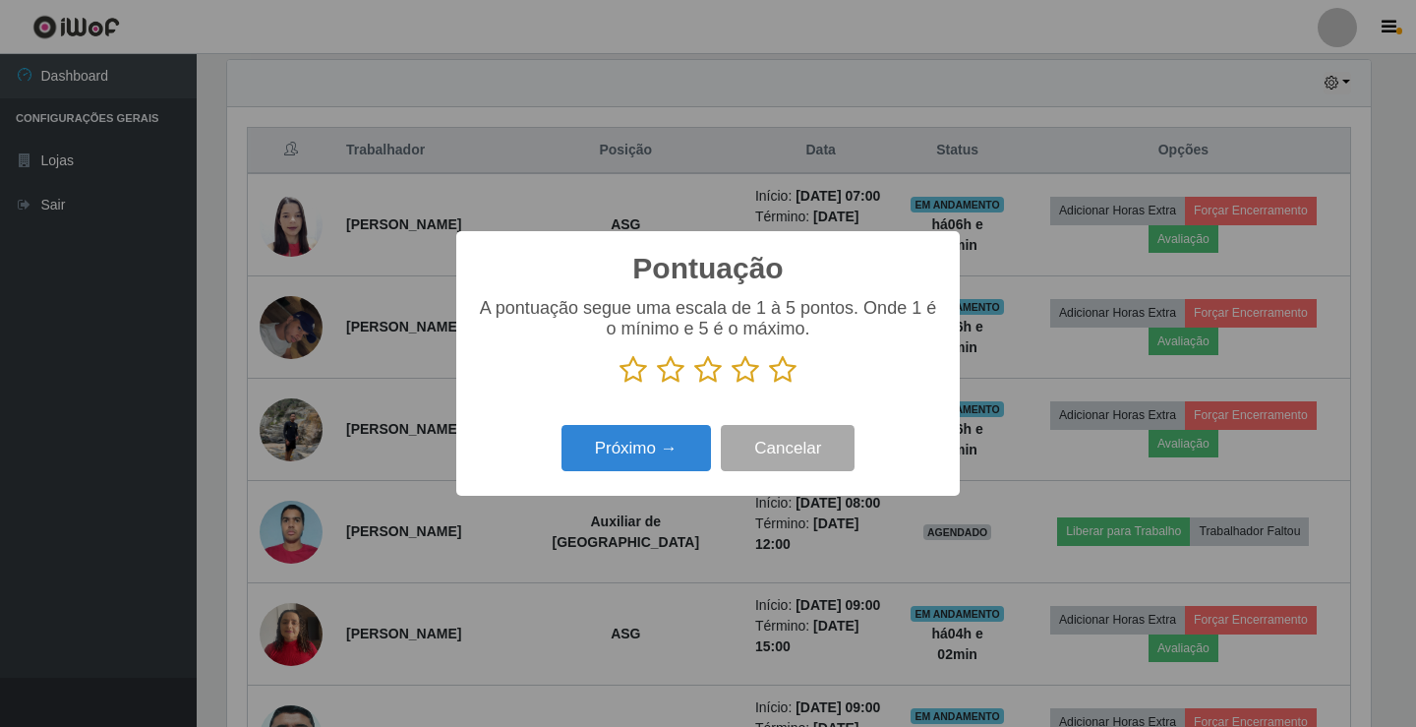
scroll to position [982795, 982059]
click at [753, 372] on icon at bounding box center [746, 369] width 28 height 29
click at [732, 384] on input "radio" at bounding box center [732, 384] width 0 height 0
click at [662, 445] on button "Próximo →" at bounding box center [635, 448] width 149 height 46
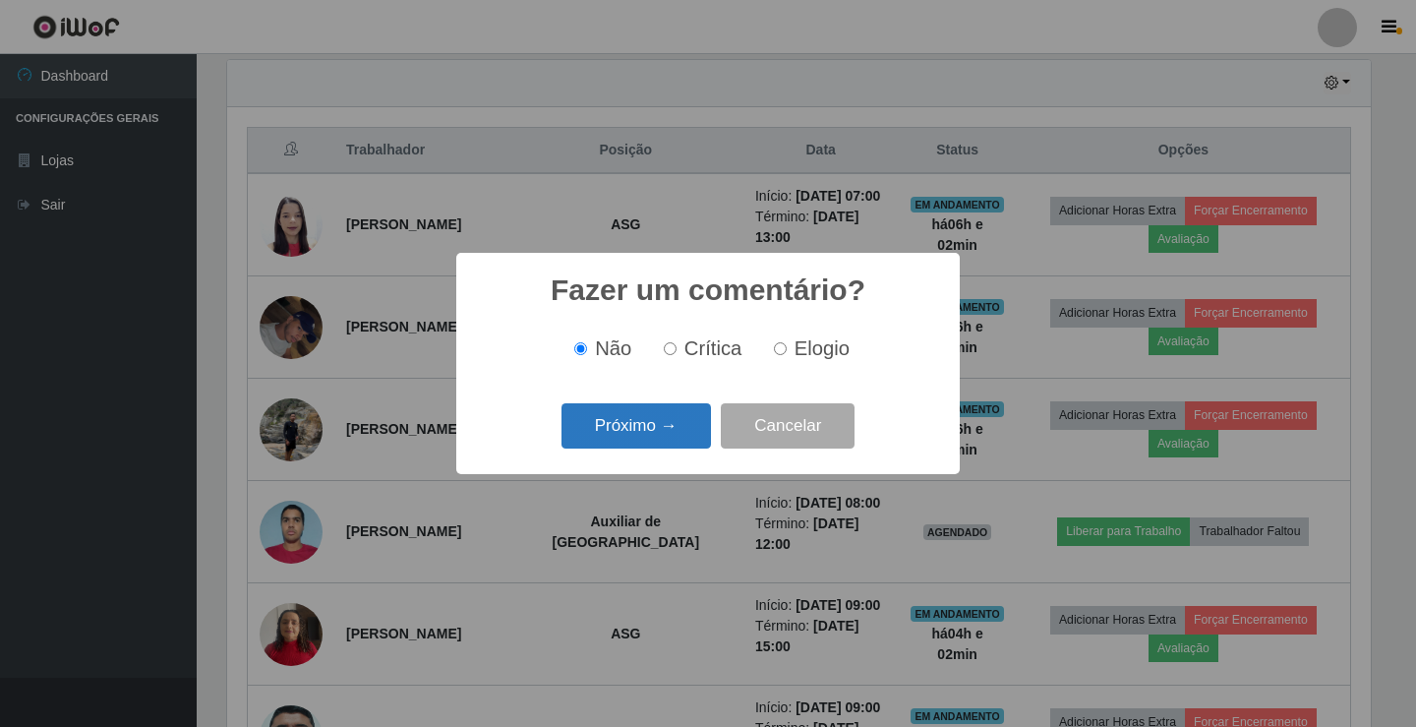
click at [662, 426] on button "Próximo →" at bounding box center [635, 426] width 149 height 46
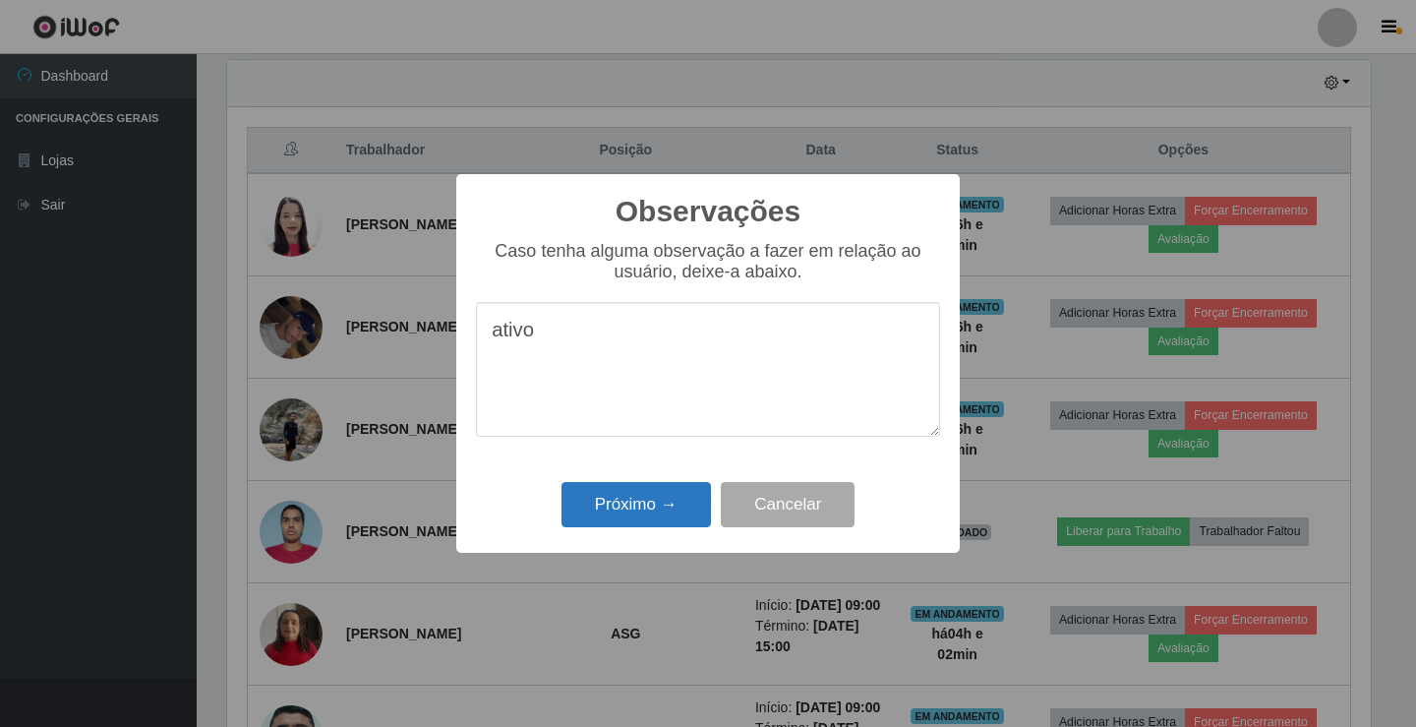
type textarea "ativo"
click at [642, 510] on button "Próximo →" at bounding box center [635, 505] width 149 height 46
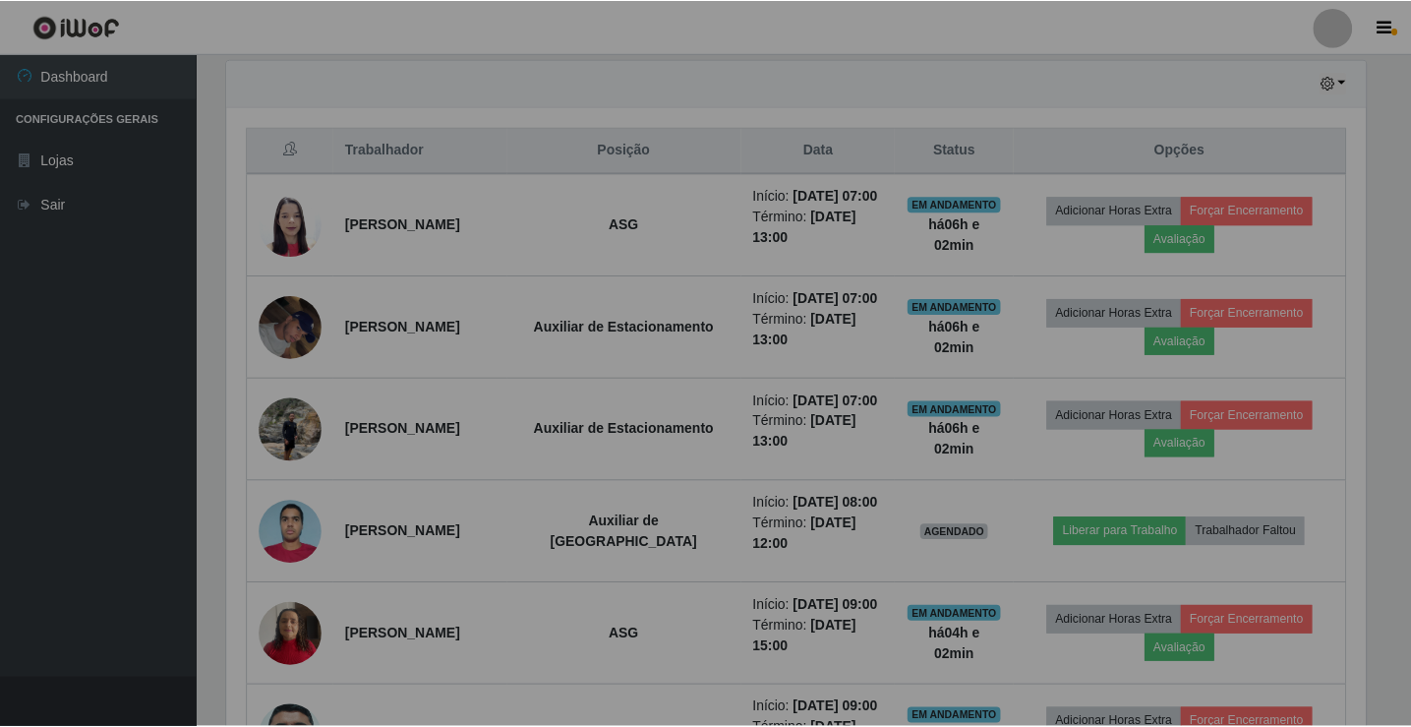
scroll to position [408, 1153]
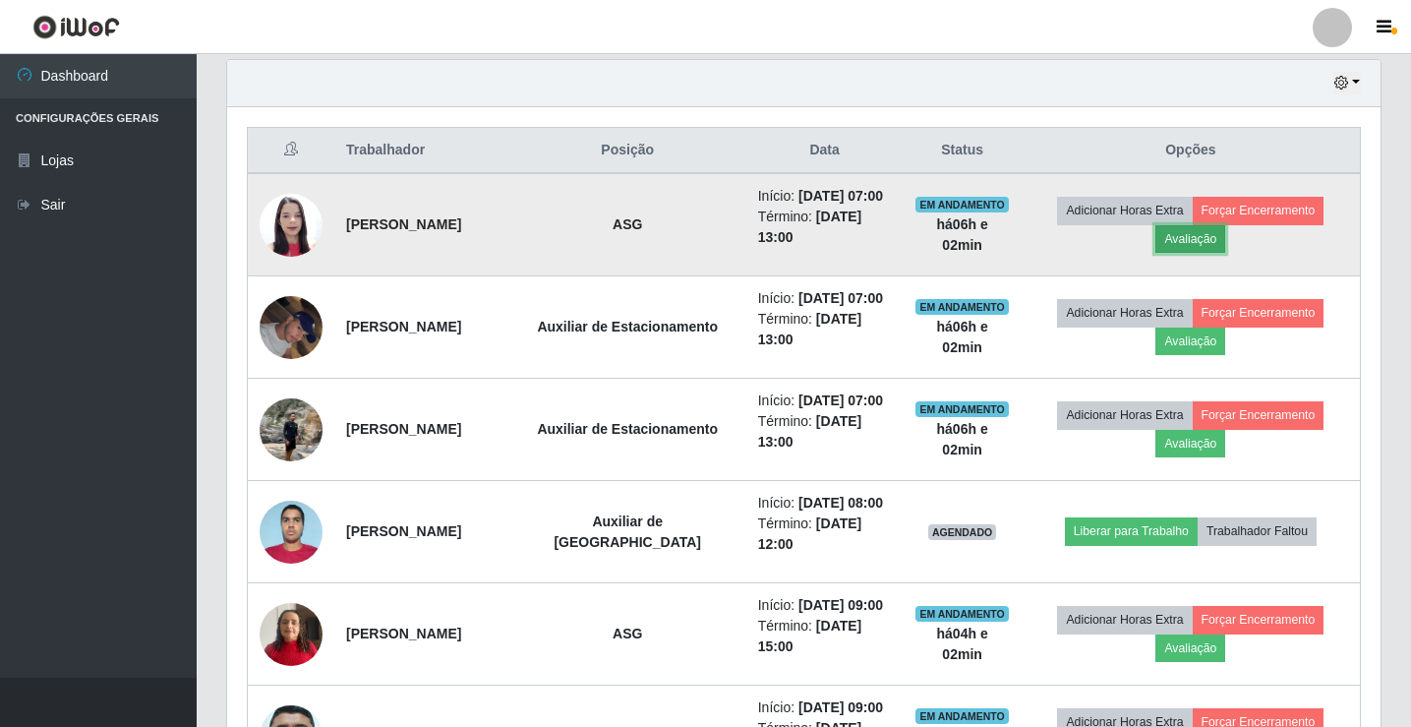
click at [1200, 247] on button "Avaliação" at bounding box center [1190, 239] width 70 height 28
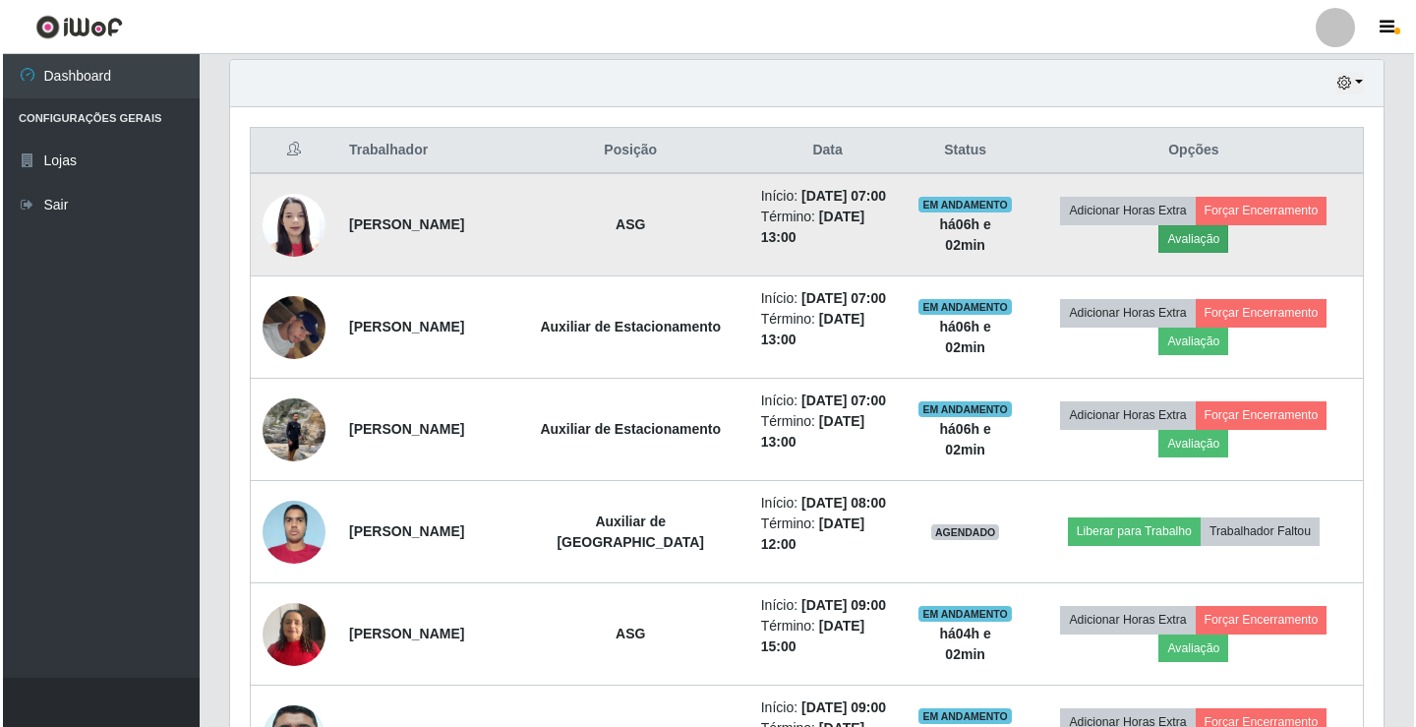
scroll to position [408, 1143]
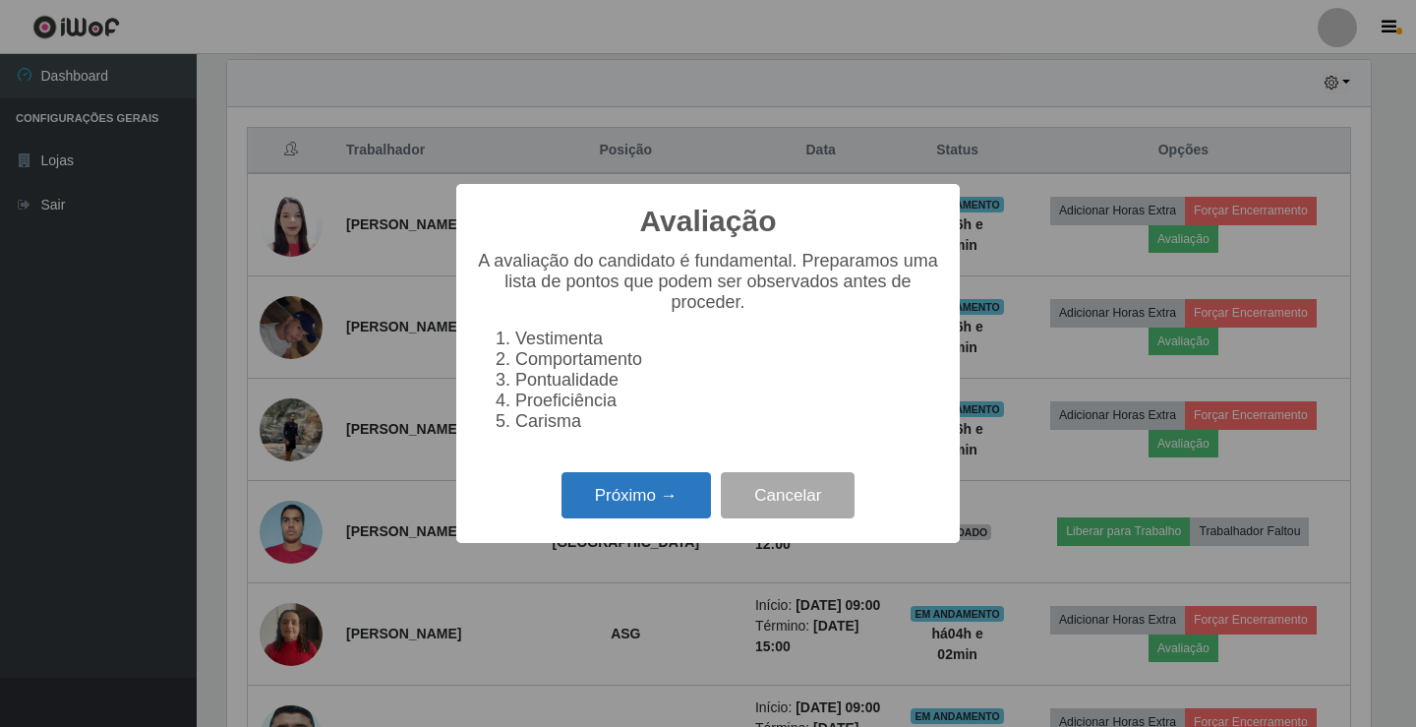
click at [645, 501] on button "Próximo →" at bounding box center [635, 495] width 149 height 46
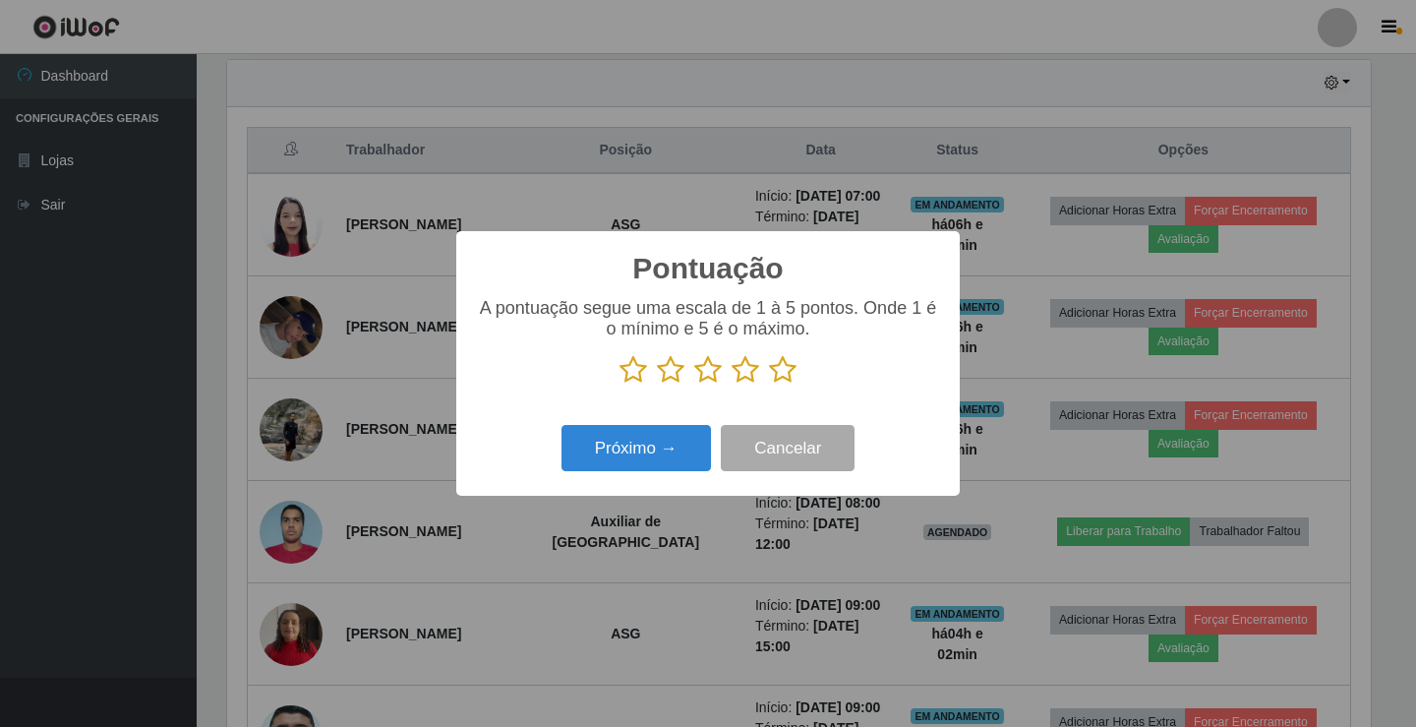
scroll to position [982795, 982059]
click at [744, 370] on icon at bounding box center [746, 369] width 28 height 29
click at [732, 384] on input "radio" at bounding box center [732, 384] width 0 height 0
click at [657, 442] on button "Próximo →" at bounding box center [635, 448] width 149 height 46
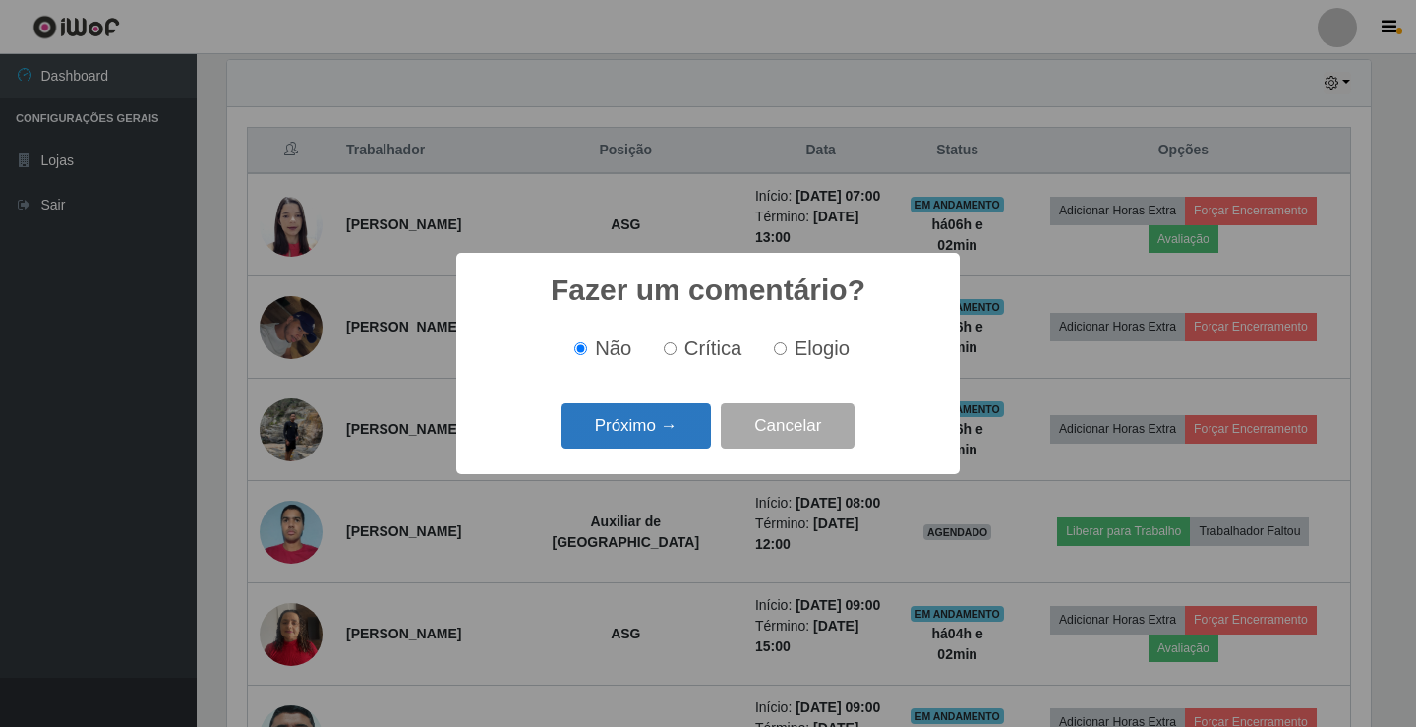
click at [653, 413] on button "Próximo →" at bounding box center [635, 426] width 149 height 46
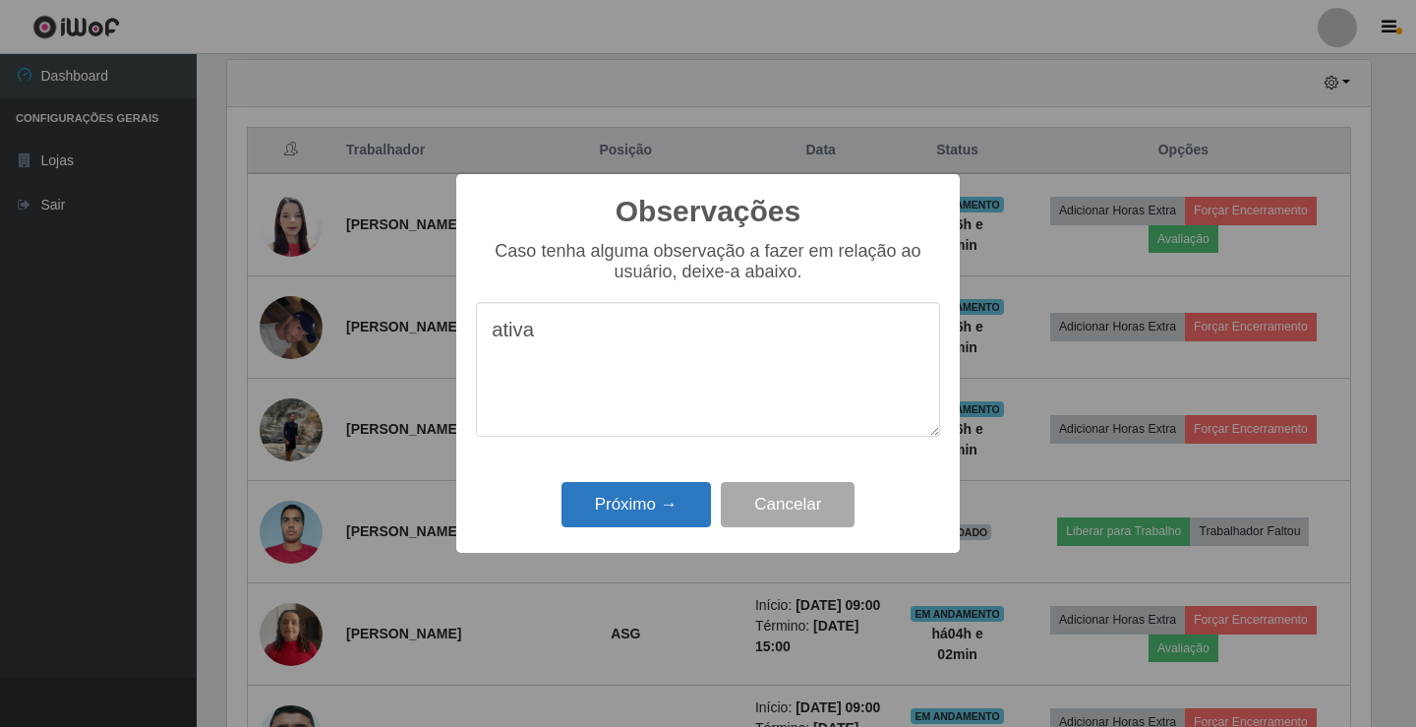
type textarea "ativa"
click at [641, 498] on button "Próximo →" at bounding box center [635, 505] width 149 height 46
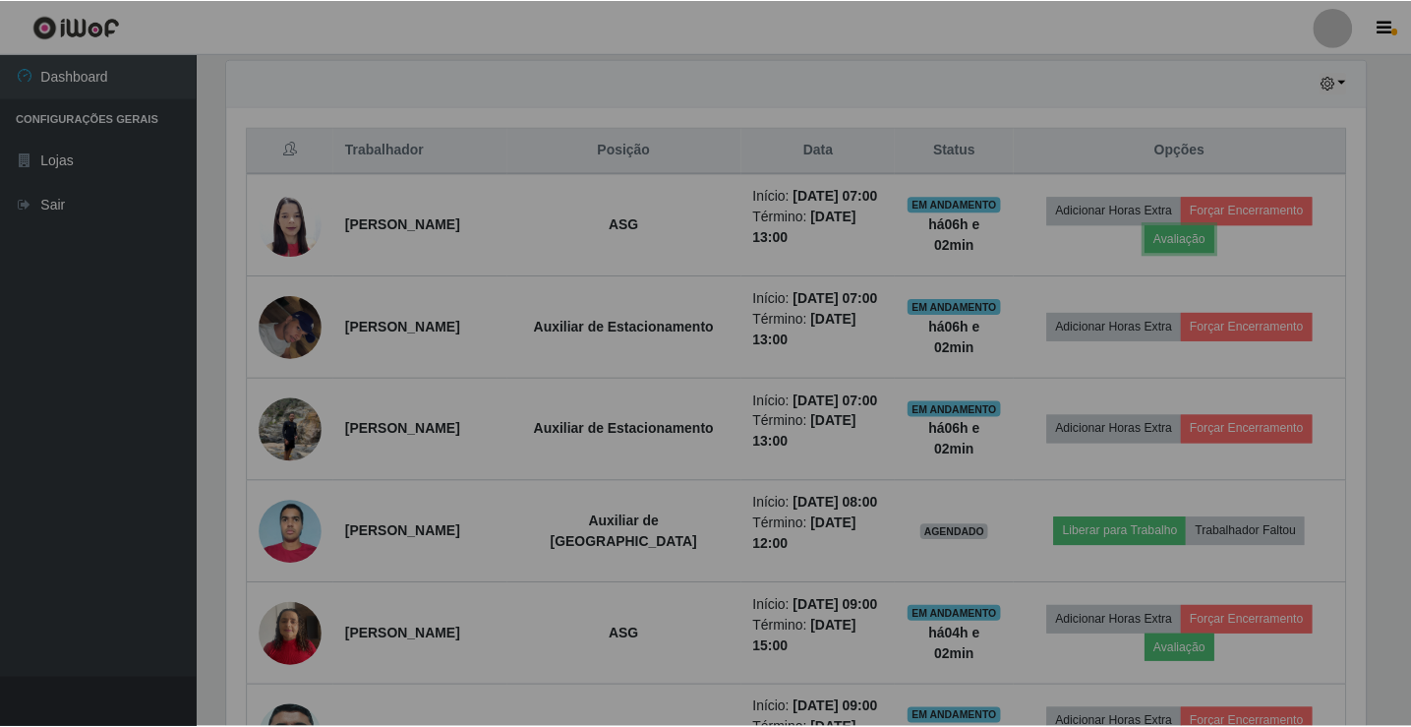
scroll to position [408, 1153]
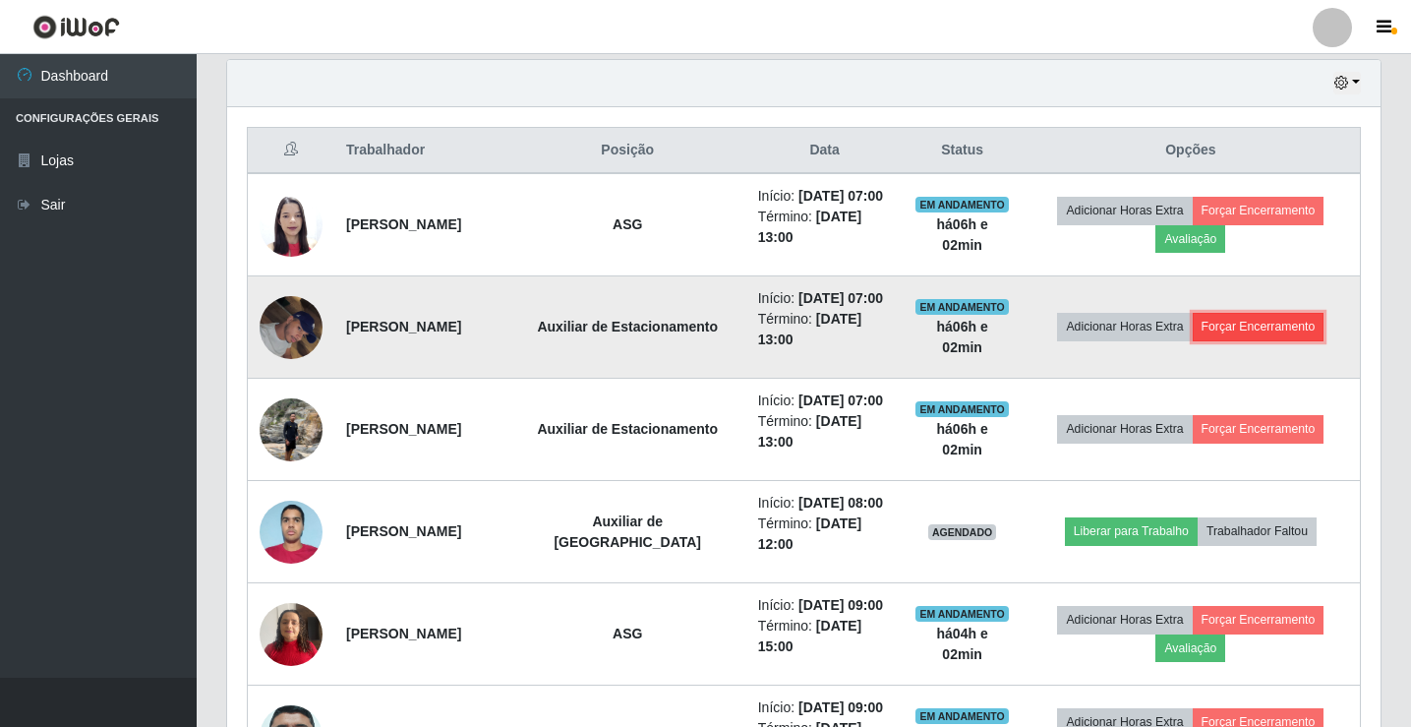
click at [1256, 340] on button "Forçar Encerramento" at bounding box center [1259, 327] width 132 height 28
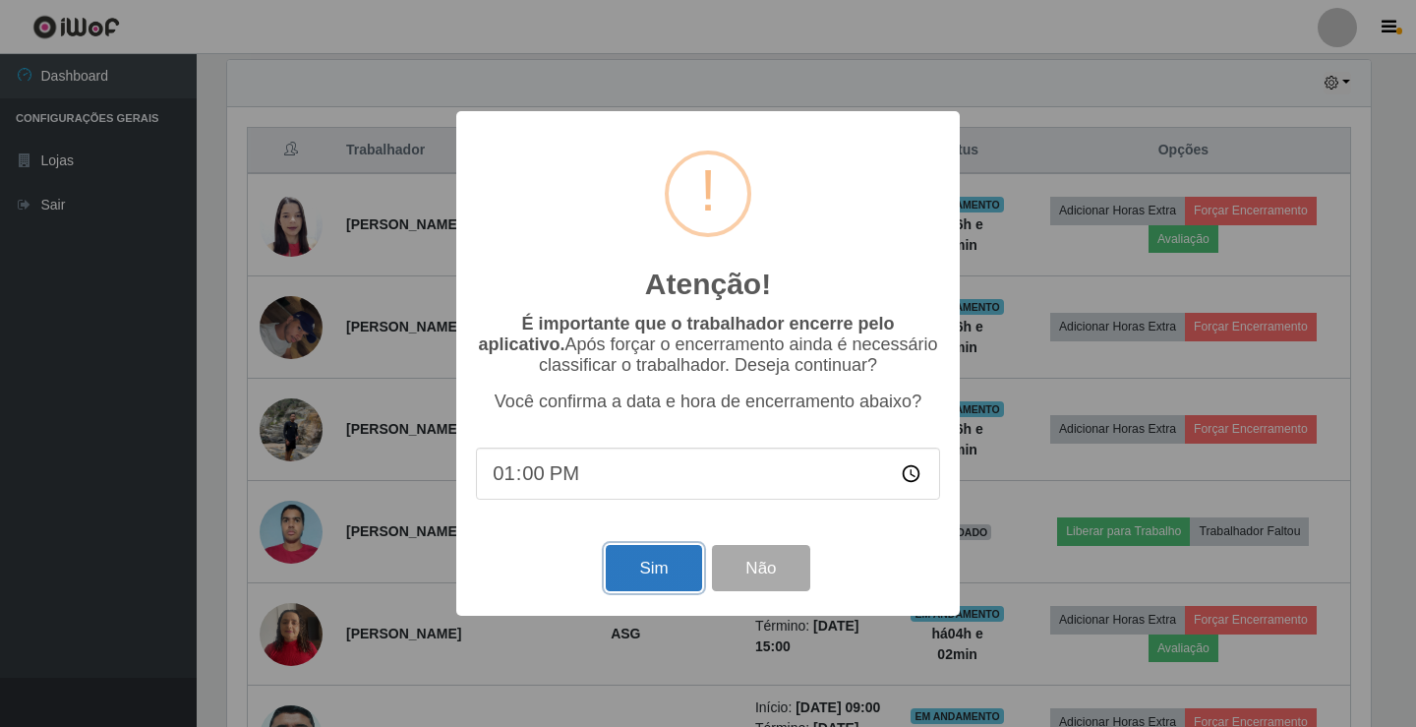
click at [634, 571] on button "Sim" at bounding box center [653, 568] width 95 height 46
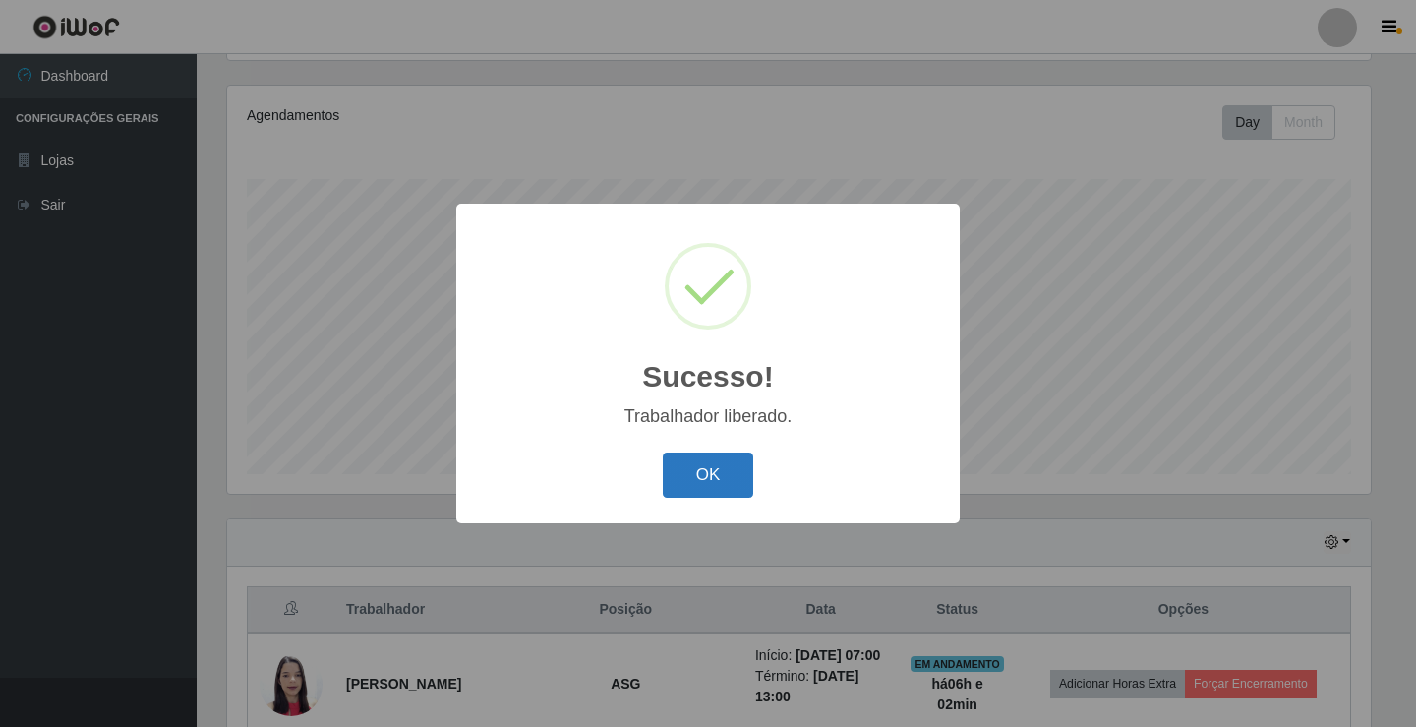
click at [719, 484] on button "OK" at bounding box center [708, 475] width 91 height 46
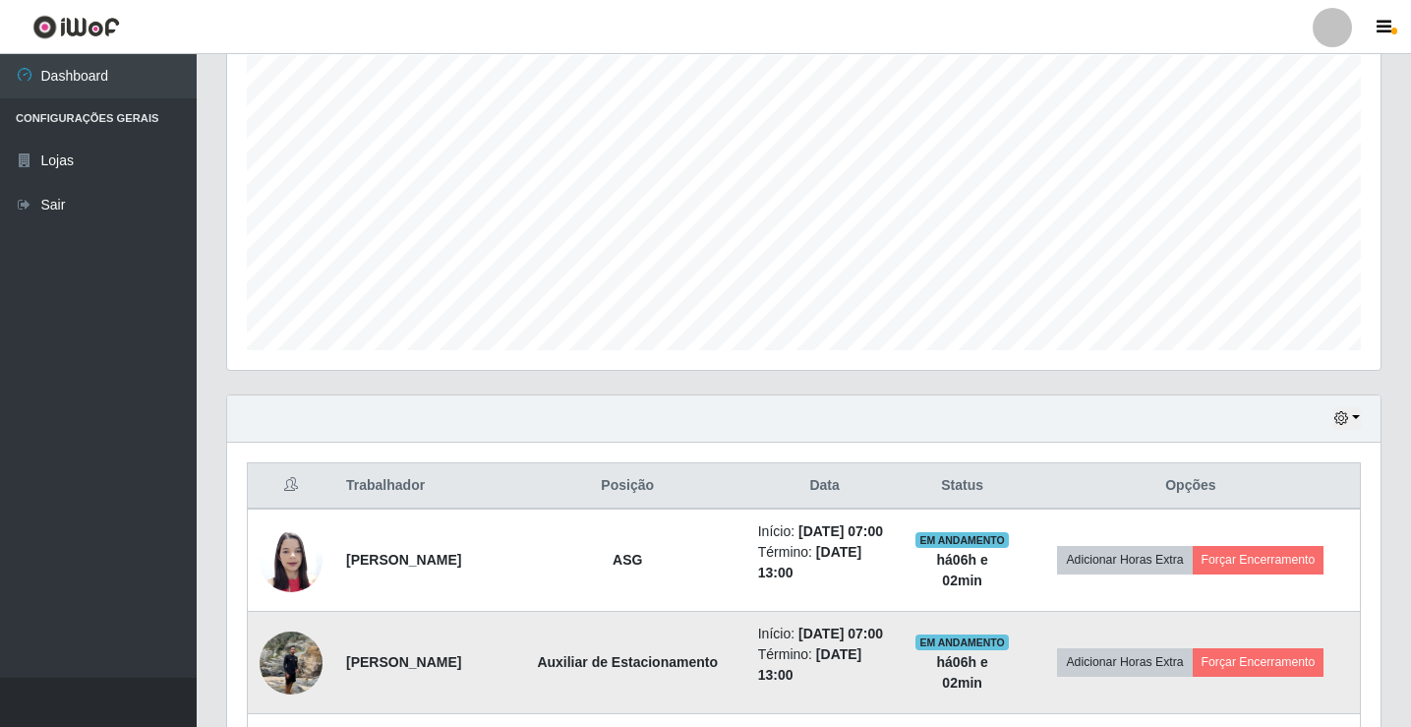
scroll to position [622, 0]
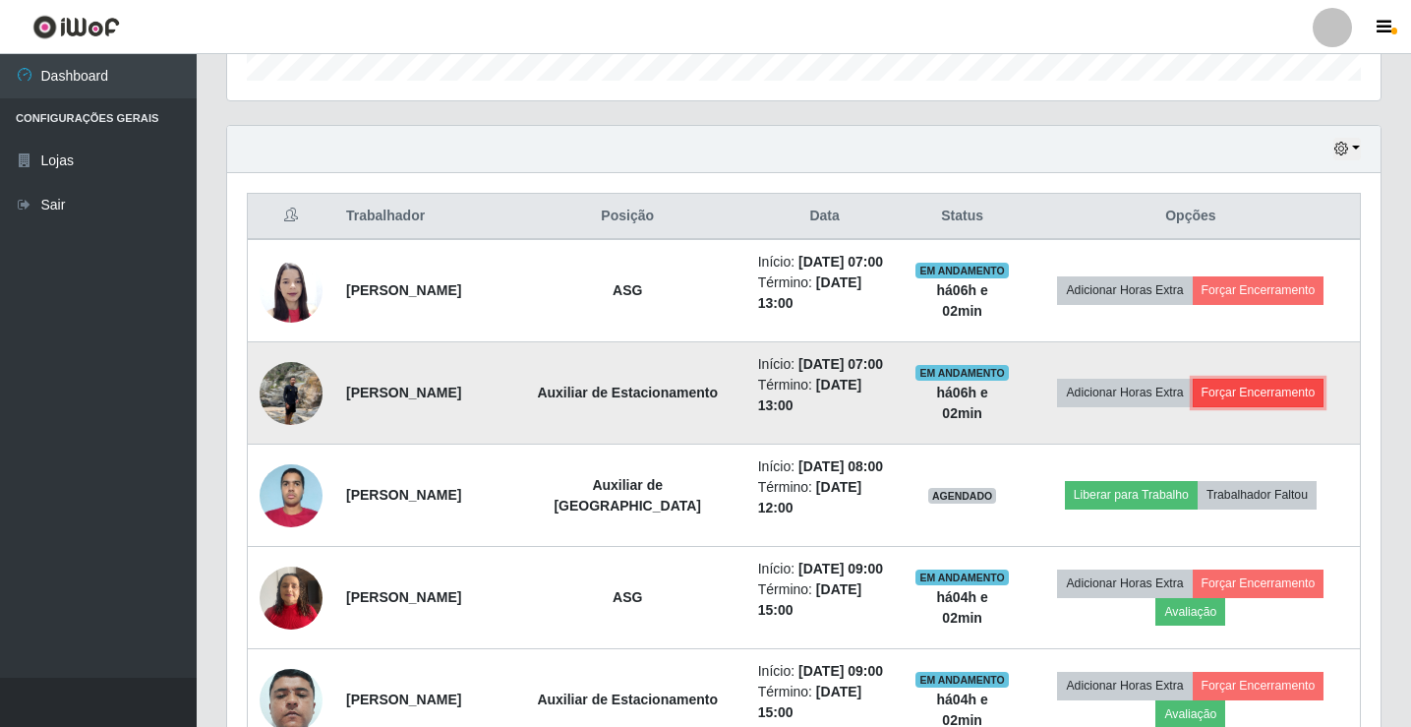
click at [1245, 406] on button "Forçar Encerramento" at bounding box center [1259, 393] width 132 height 28
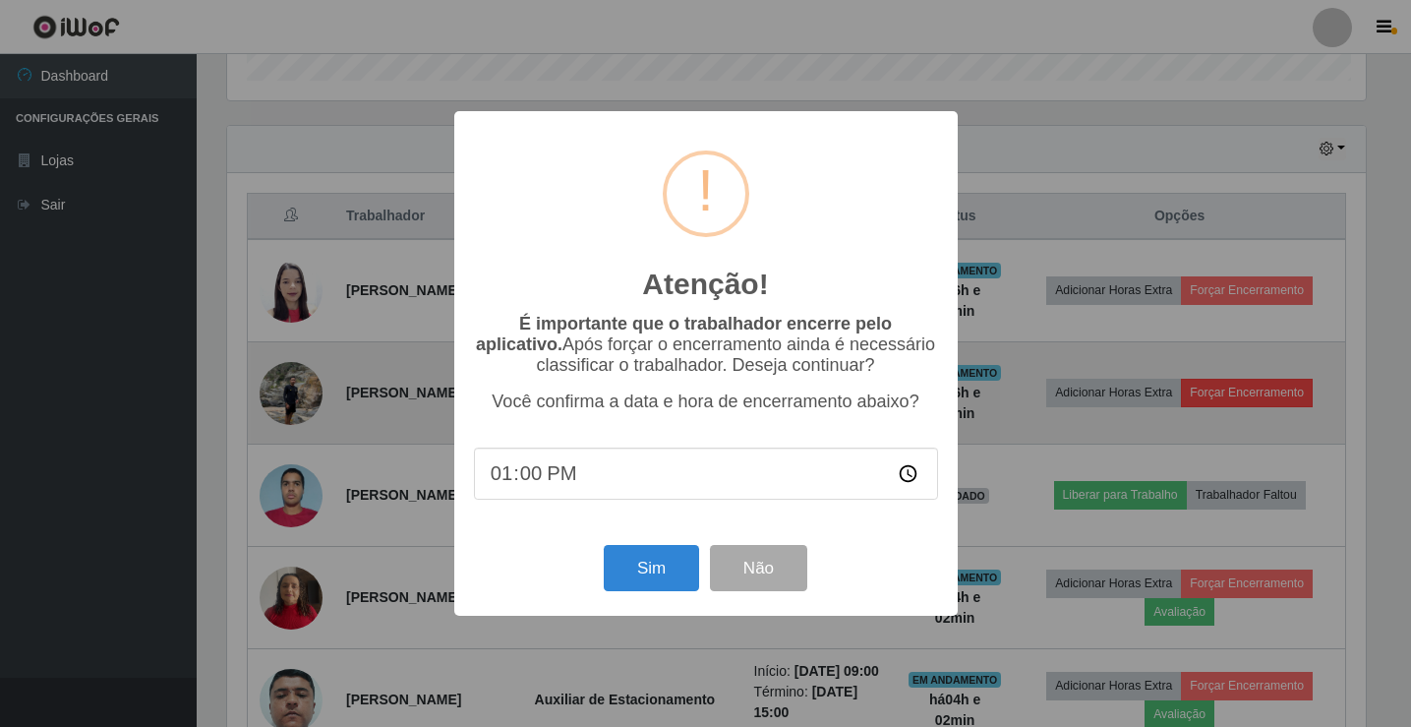
scroll to position [0, 0]
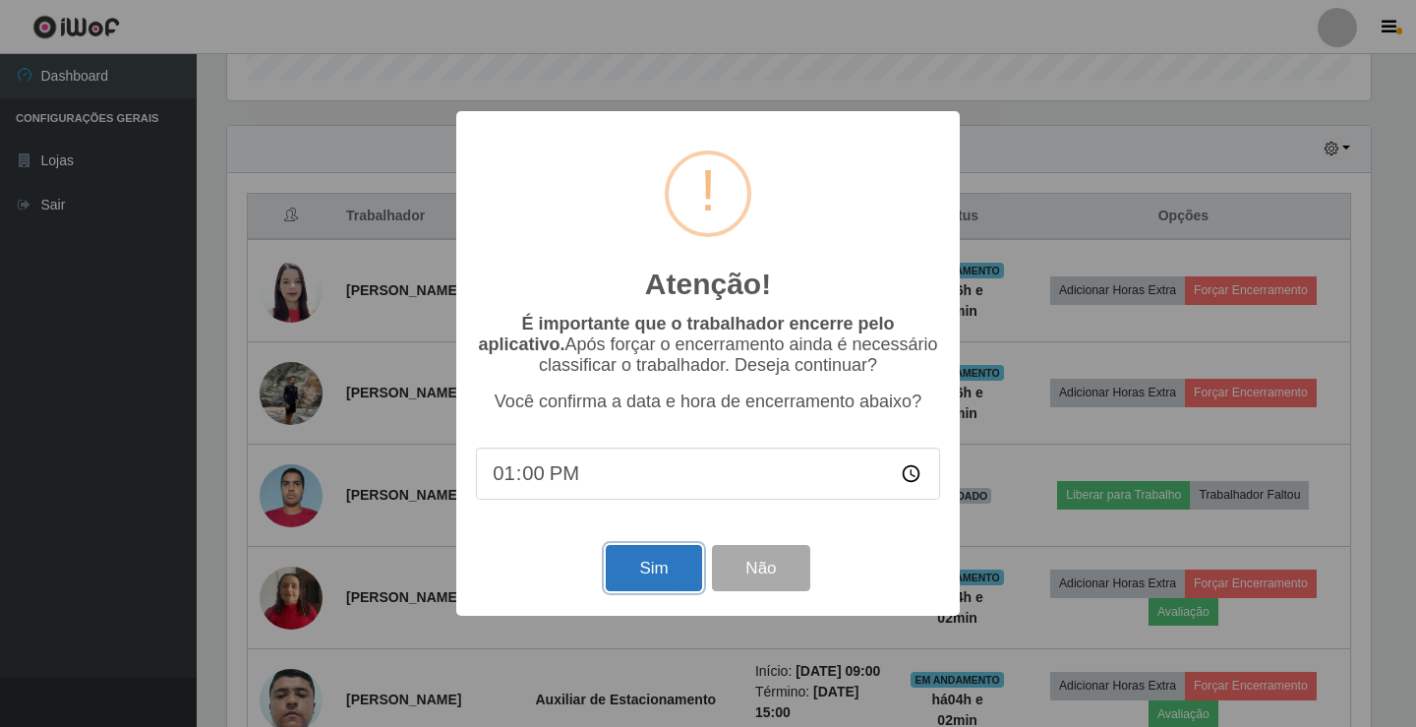
click at [657, 577] on button "Sim" at bounding box center [653, 568] width 95 height 46
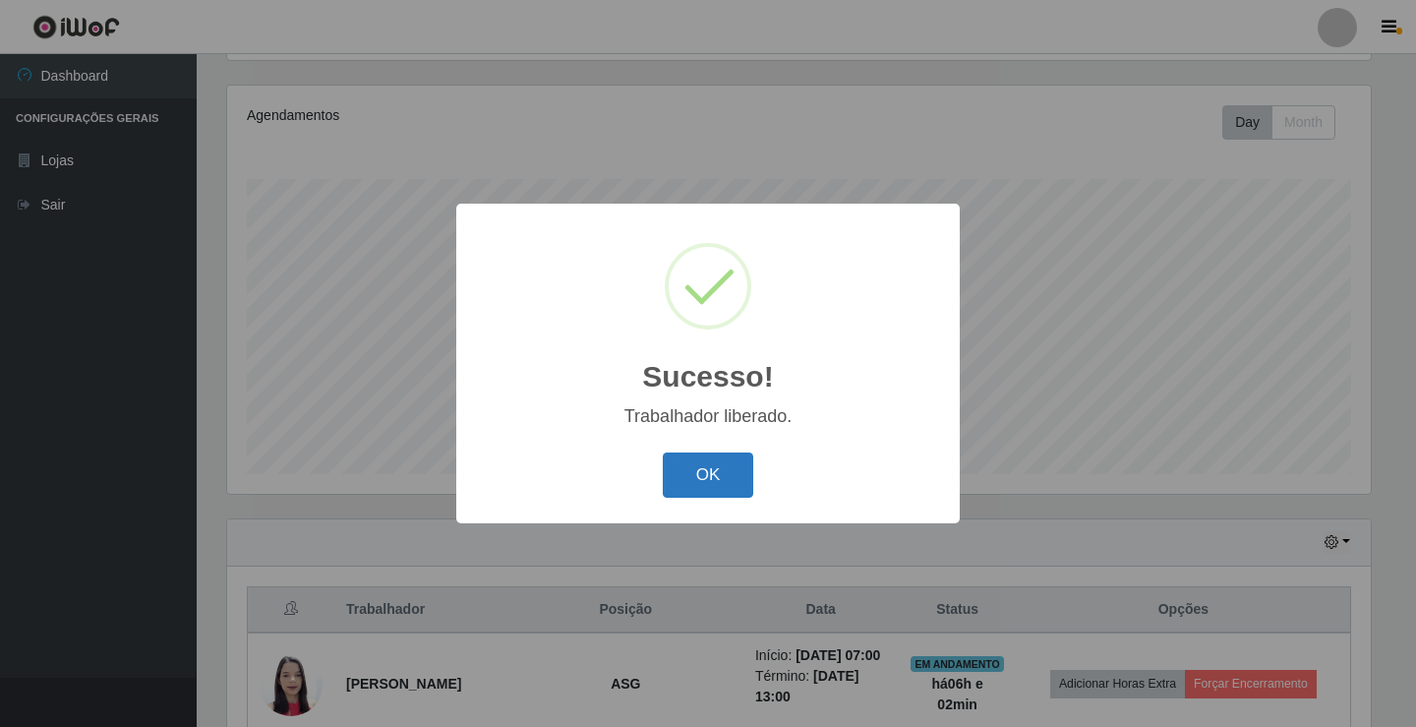
click at [697, 479] on button "OK" at bounding box center [708, 475] width 91 height 46
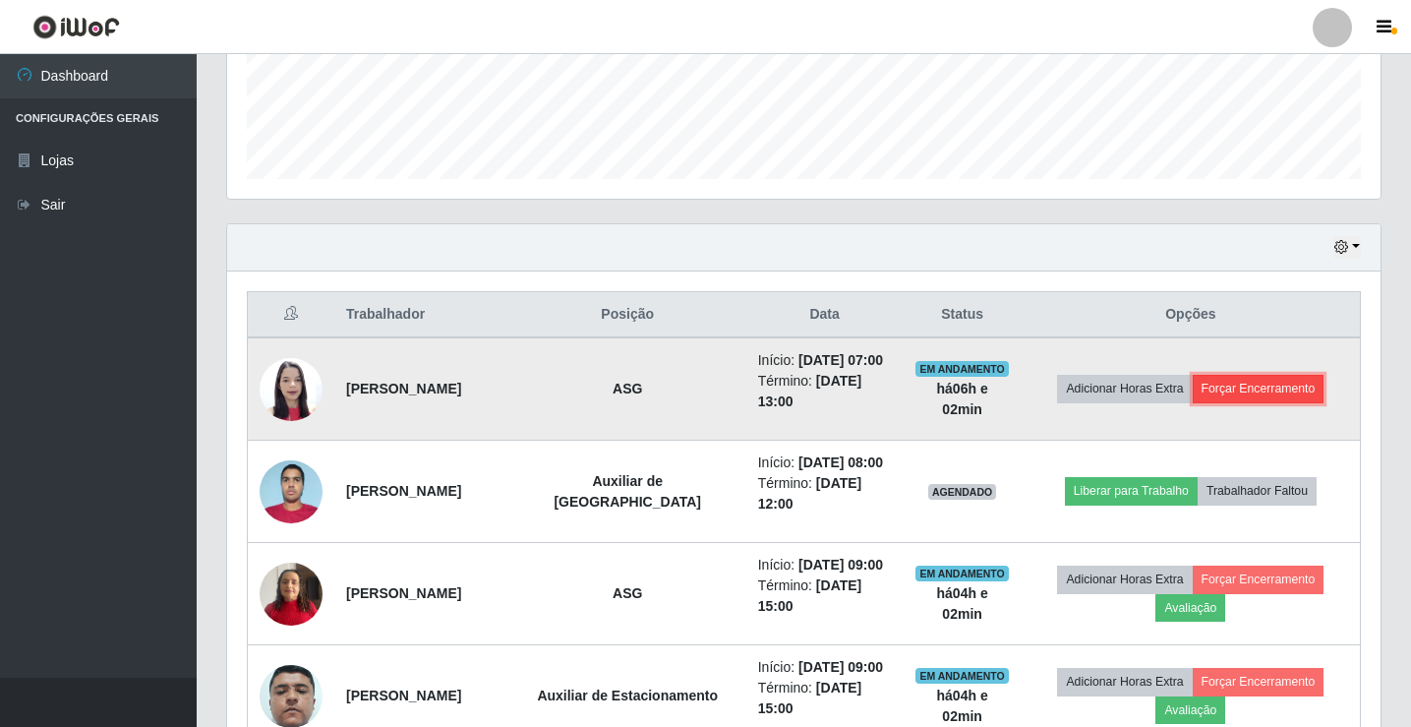
click at [1258, 402] on button "Forçar Encerramento" at bounding box center [1259, 389] width 132 height 28
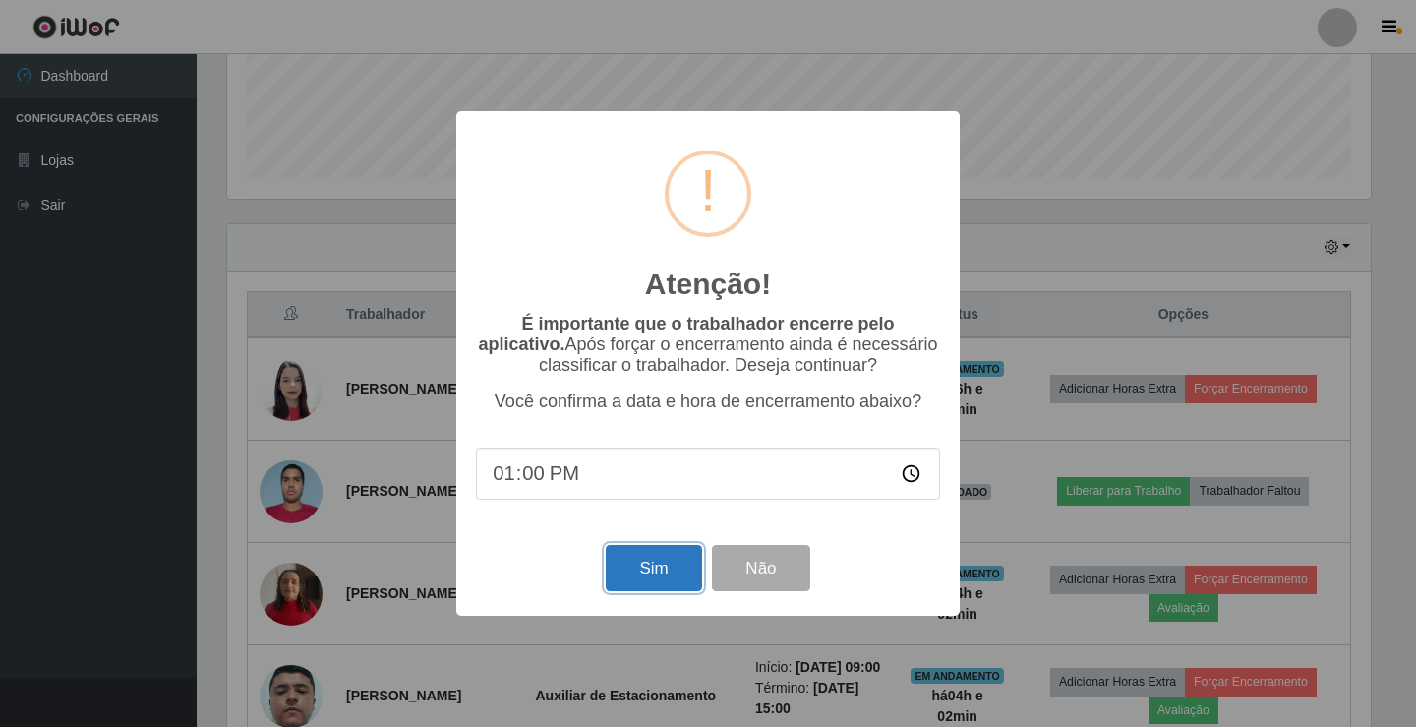
click at [629, 577] on button "Sim" at bounding box center [653, 568] width 95 height 46
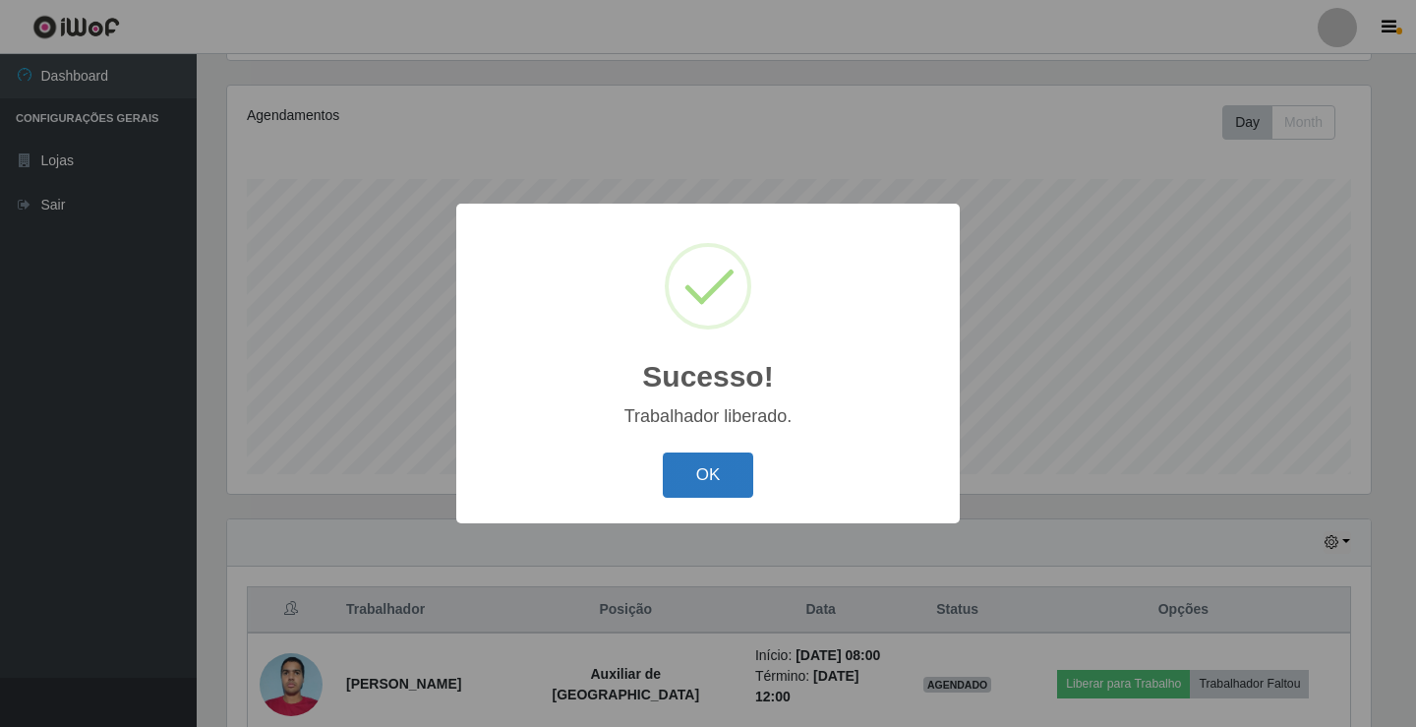
click at [727, 482] on button "OK" at bounding box center [708, 475] width 91 height 46
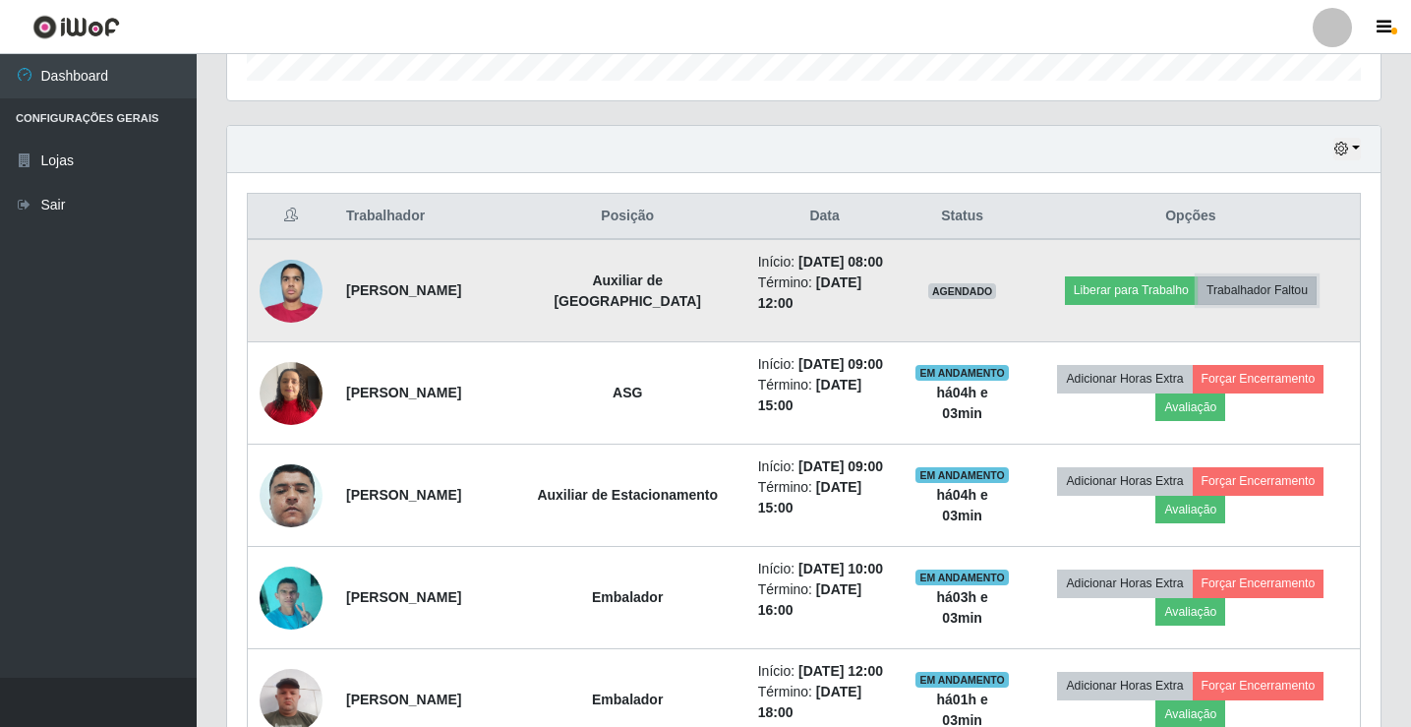
click at [1280, 290] on button "Trabalhador Faltou" at bounding box center [1257, 290] width 119 height 28
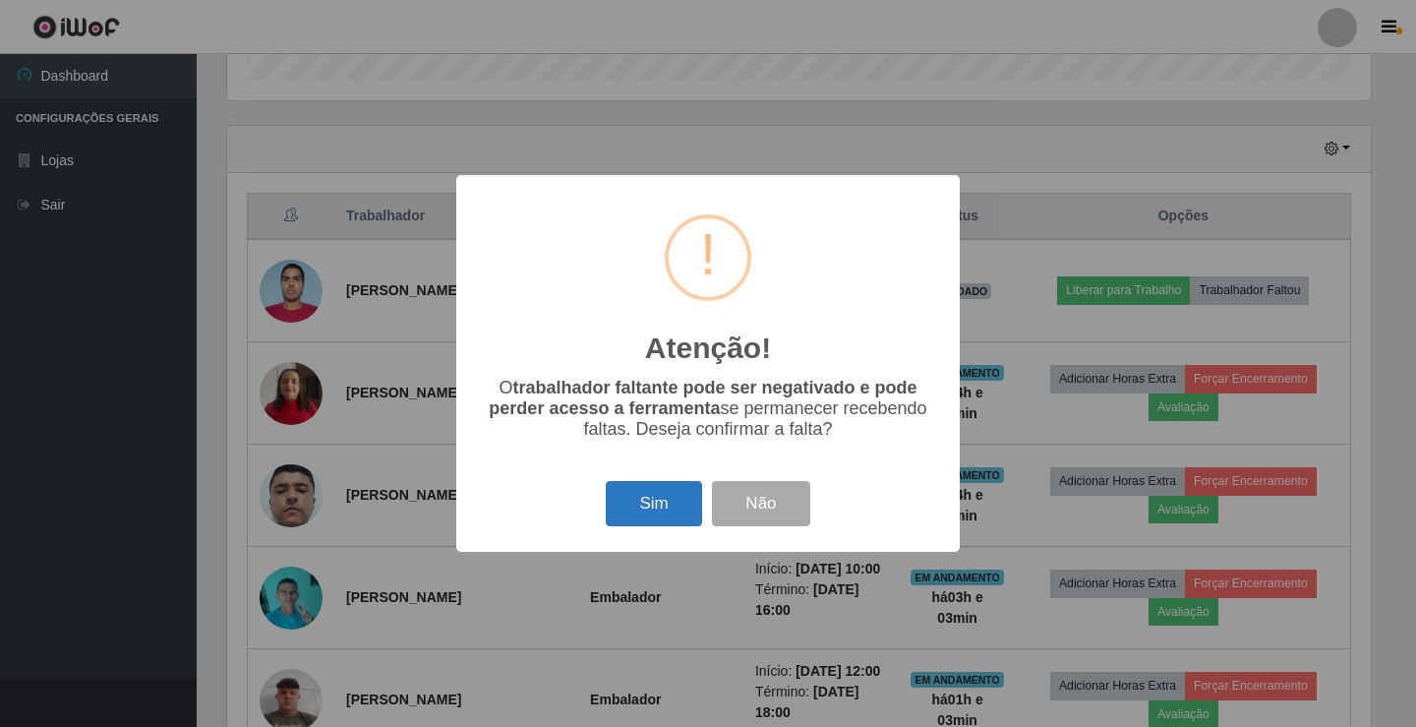
click at [682, 510] on button "Sim" at bounding box center [653, 504] width 95 height 46
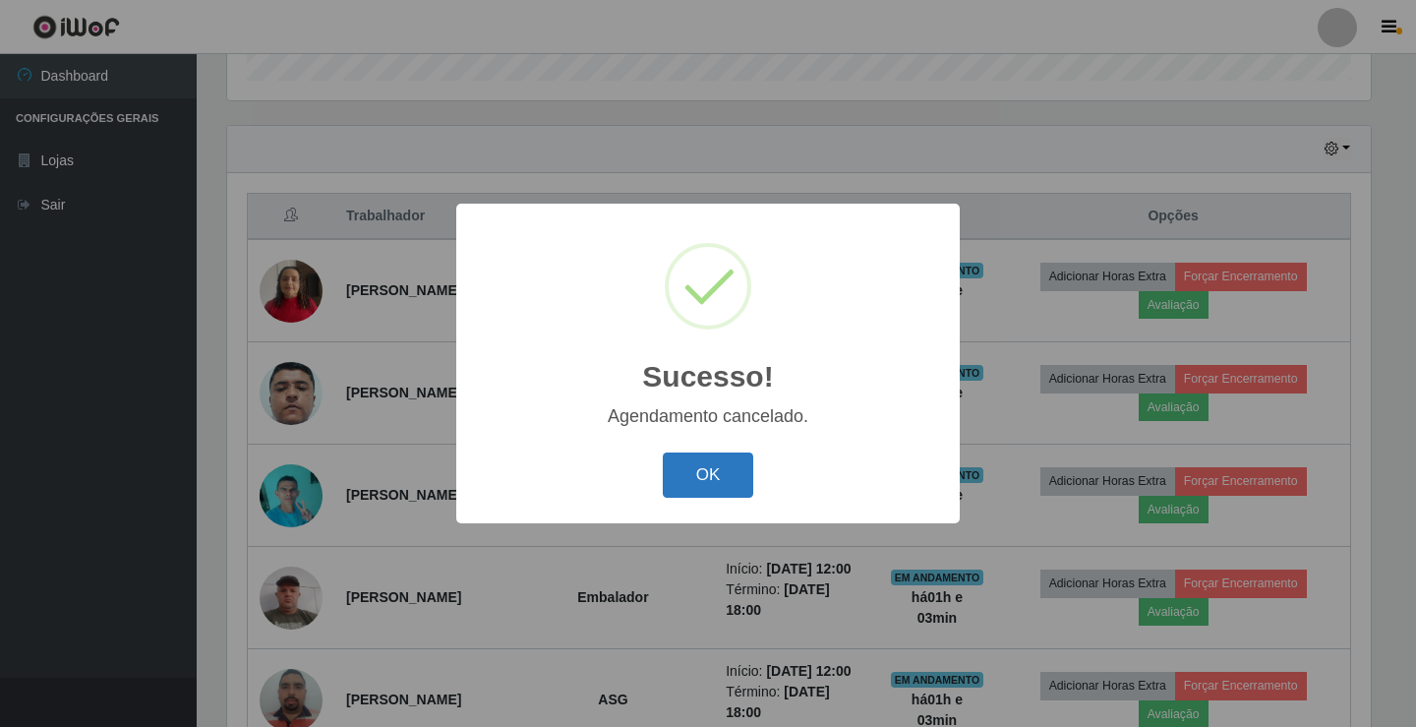
click at [686, 474] on button "OK" at bounding box center [708, 475] width 91 height 46
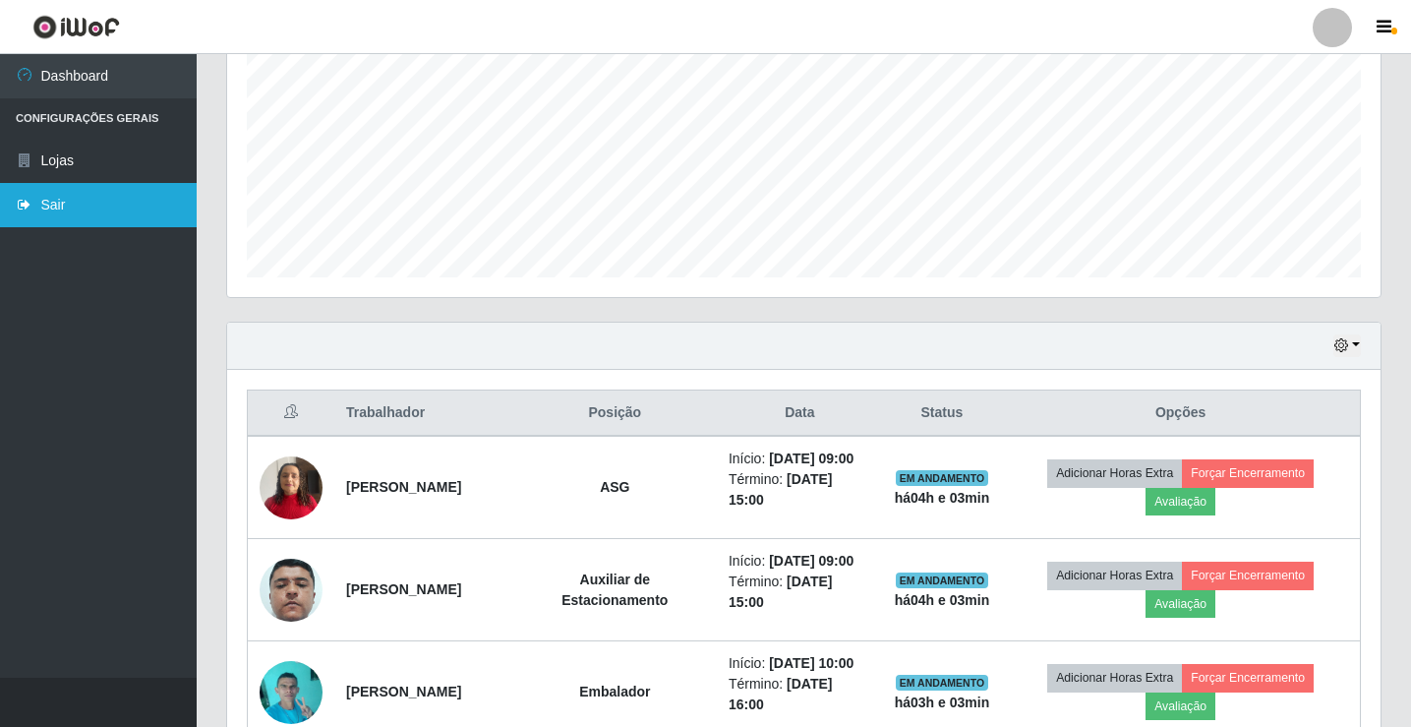
click at [59, 201] on link "Sair" at bounding box center [98, 205] width 197 height 44
